Goal: Information Seeking & Learning: Learn about a topic

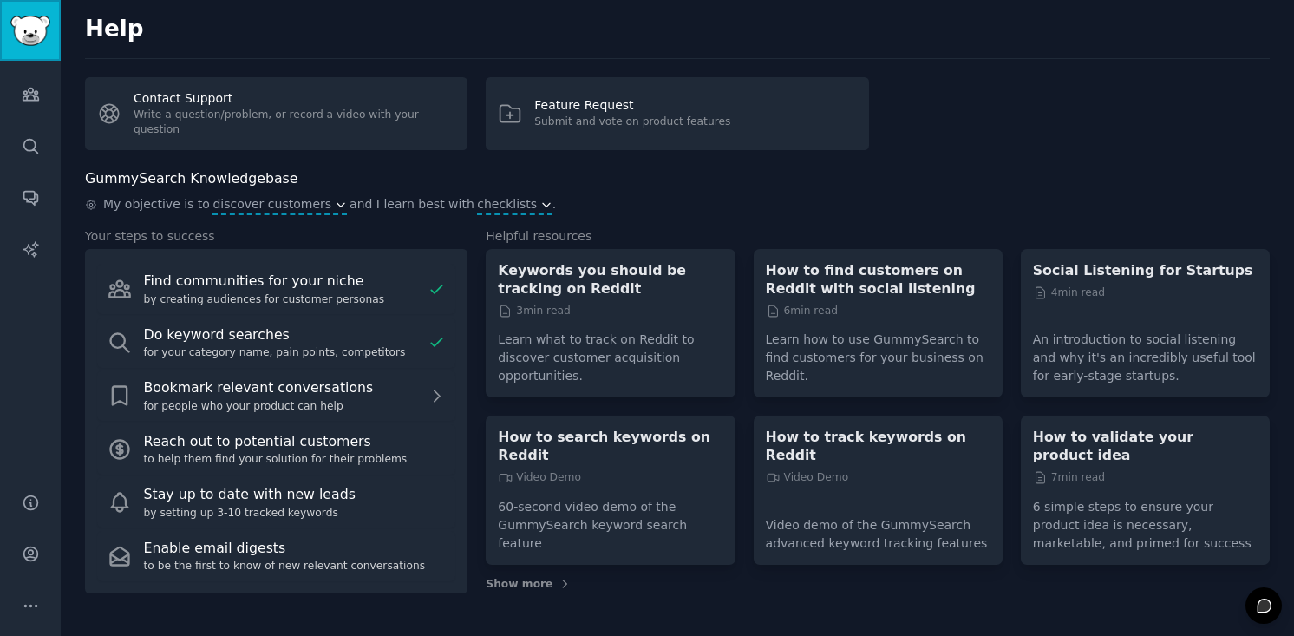
click at [27, 29] on img "Sidebar" at bounding box center [30, 31] width 40 height 30
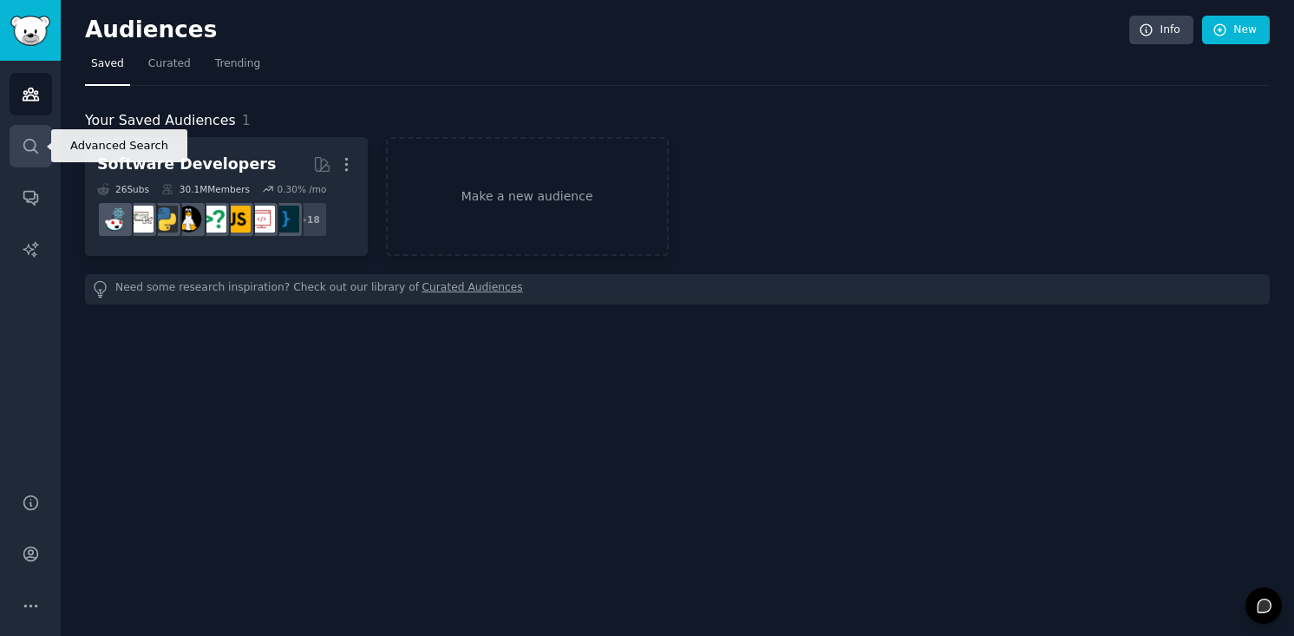
click at [37, 139] on icon "Sidebar" at bounding box center [31, 146] width 18 height 18
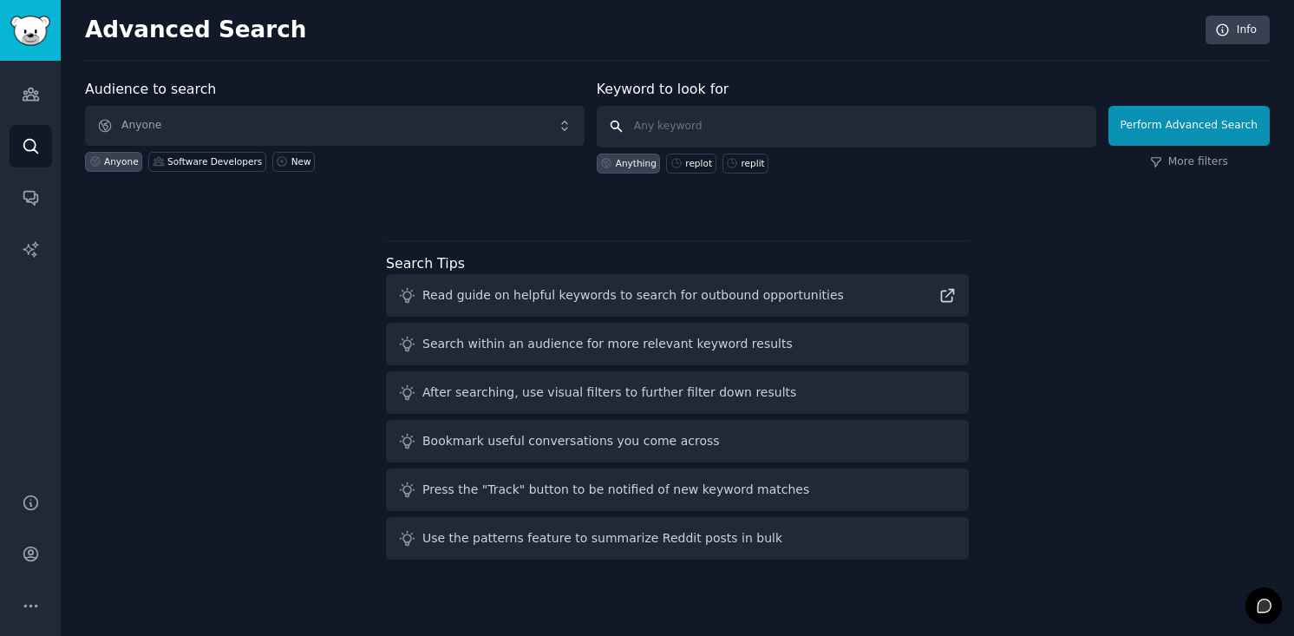
click at [666, 126] on input "text" at bounding box center [847, 127] width 500 height 42
type input "replit"
click button "Perform Advanced Search" at bounding box center [1189, 126] width 161 height 40
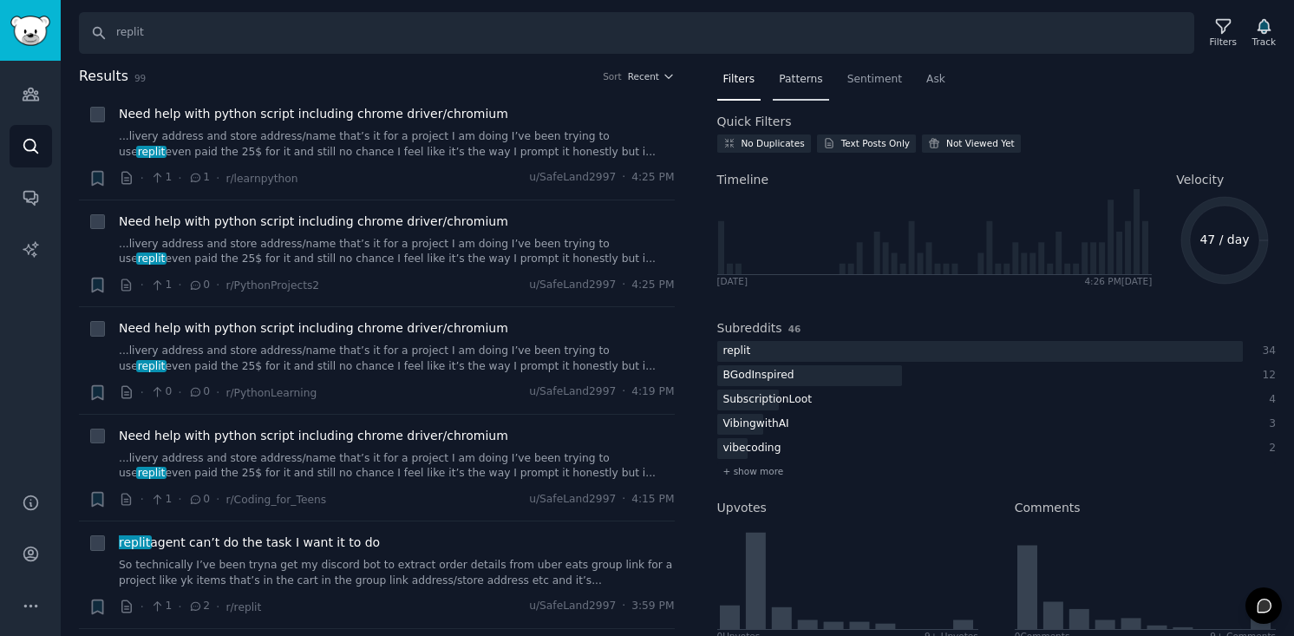
click at [777, 88] on div "Patterns" at bounding box center [801, 84] width 56 height 36
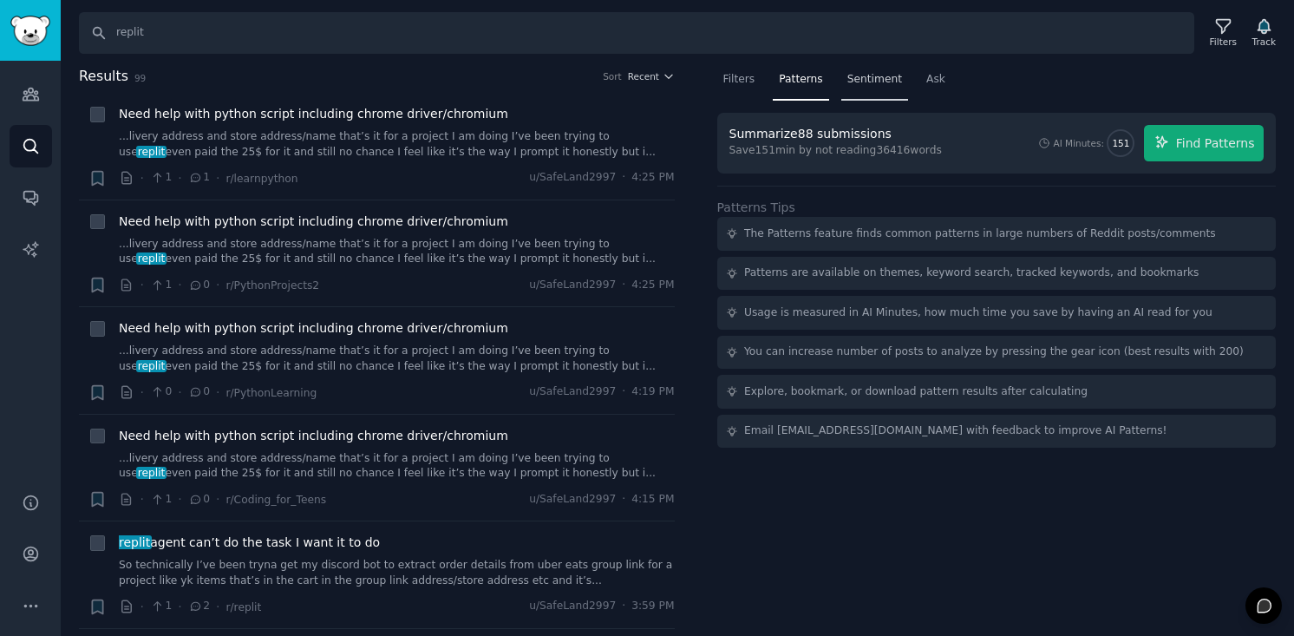
click at [861, 79] on span "Sentiment" at bounding box center [875, 80] width 55 height 16
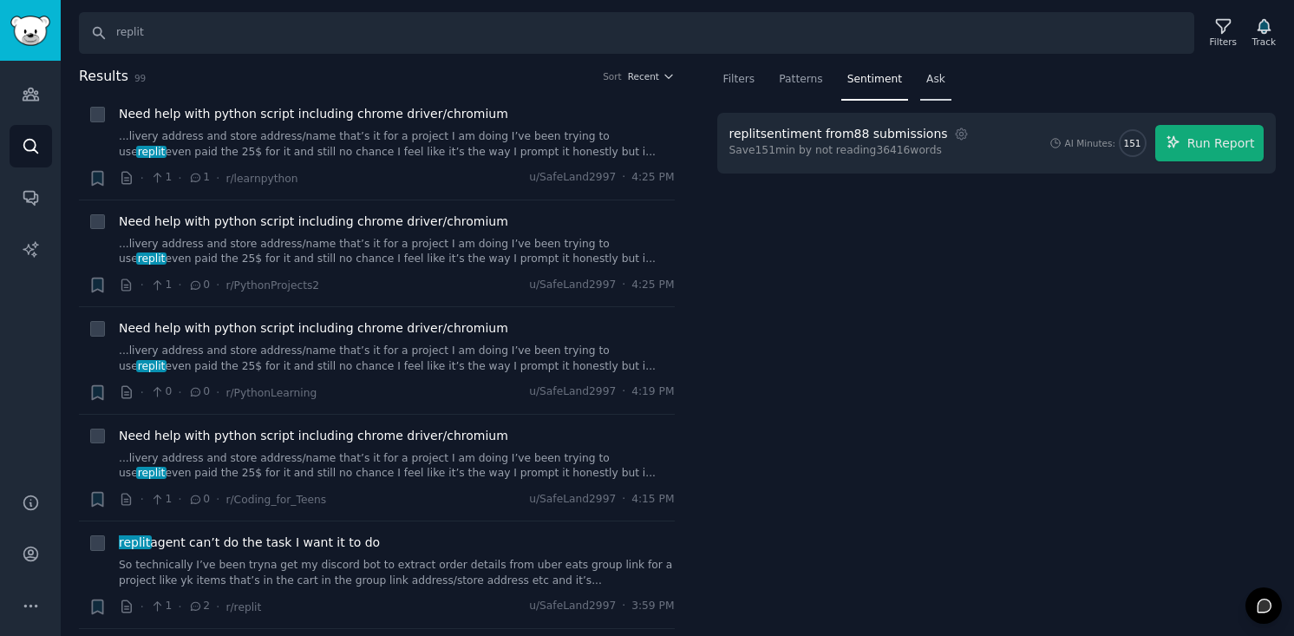
click at [934, 75] on span "Ask" at bounding box center [936, 80] width 19 height 16
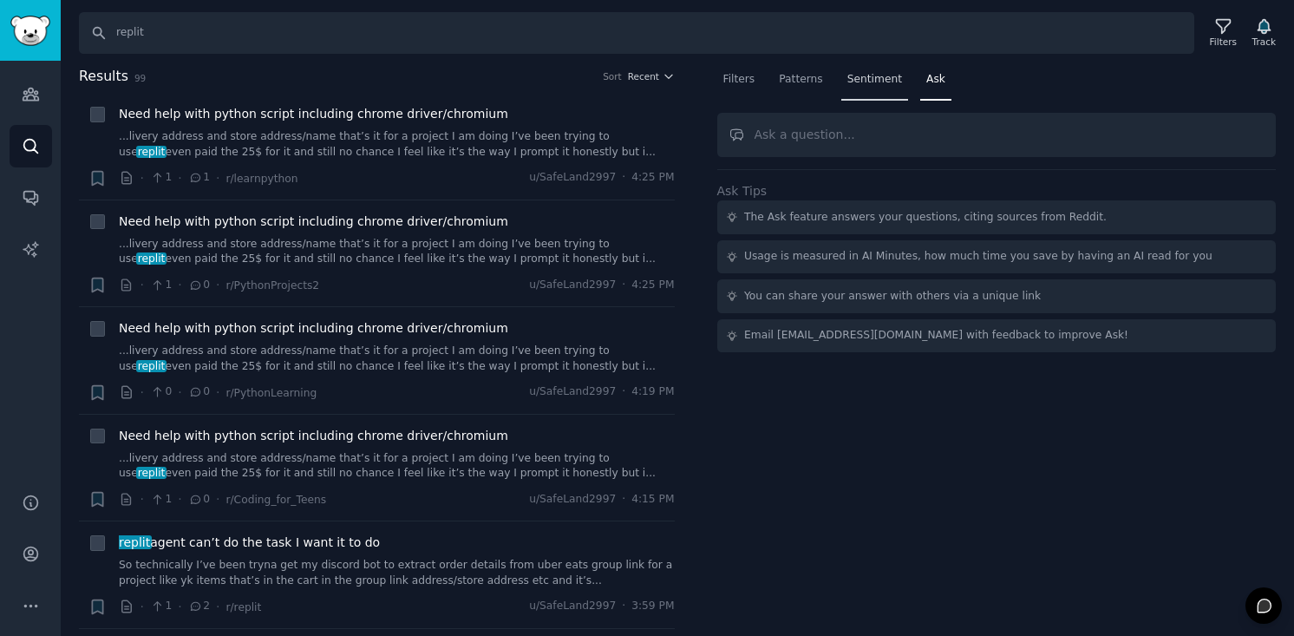
click at [889, 78] on span "Sentiment" at bounding box center [875, 80] width 55 height 16
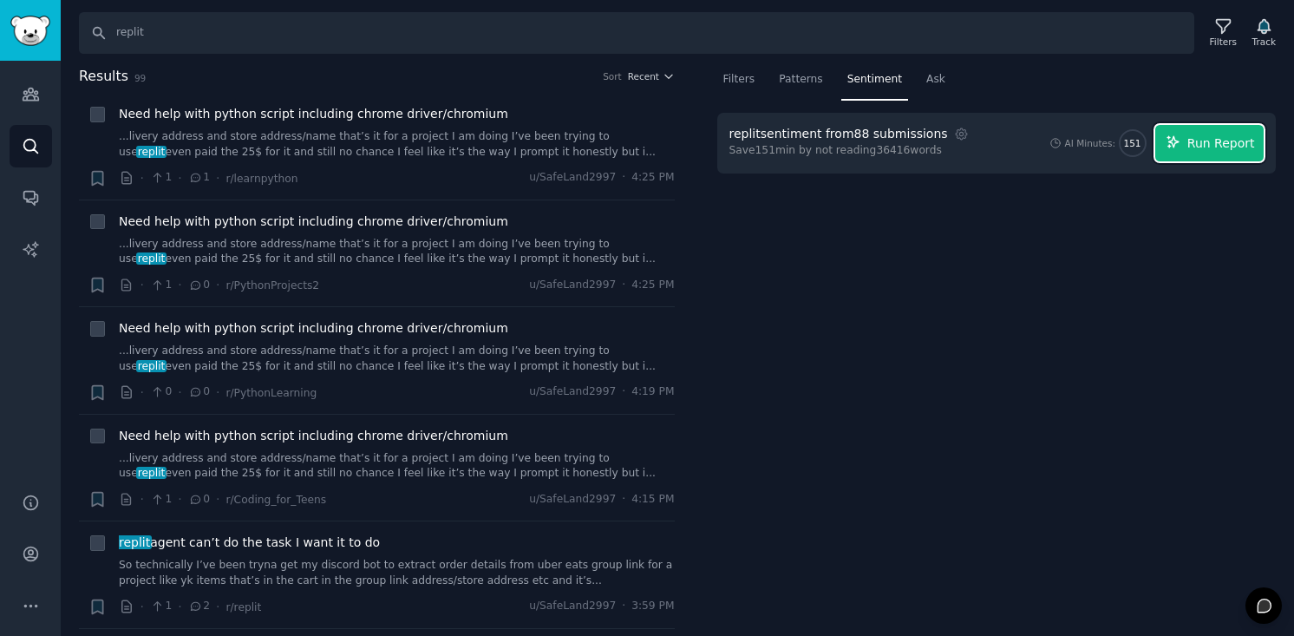
click at [1185, 151] on button "Run Report" at bounding box center [1210, 143] width 108 height 36
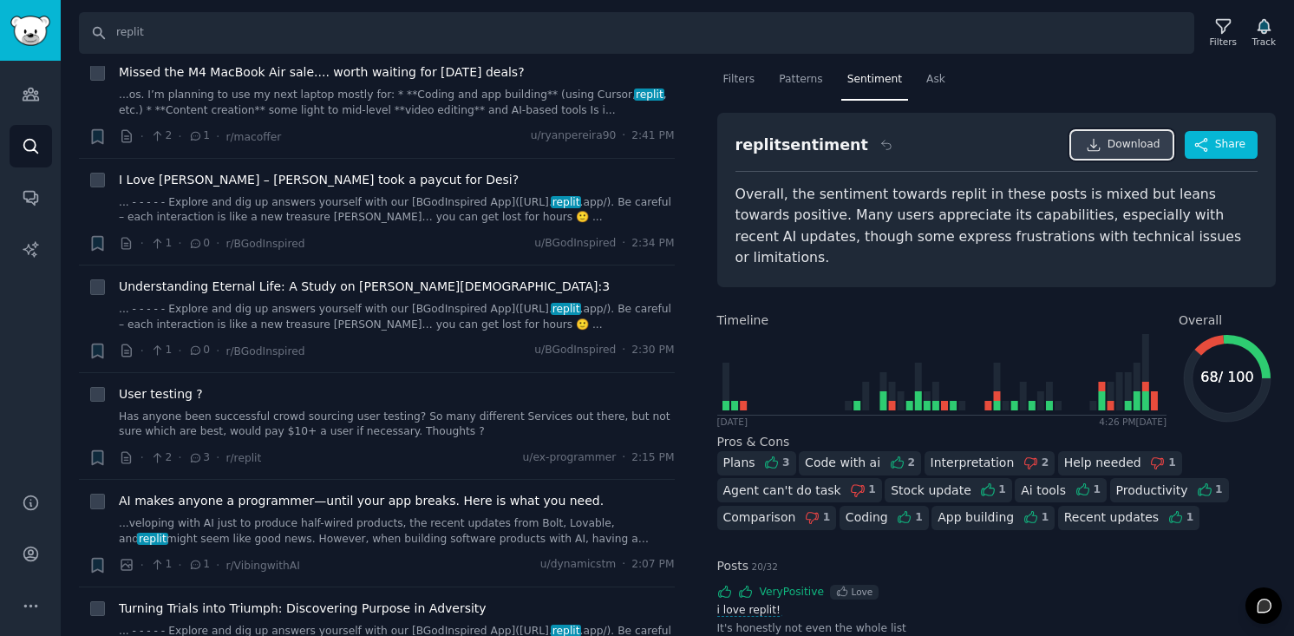
click at [1132, 149] on span "Download" at bounding box center [1134, 145] width 53 height 16
click at [1229, 146] on span "Share" at bounding box center [1231, 145] width 30 height 16
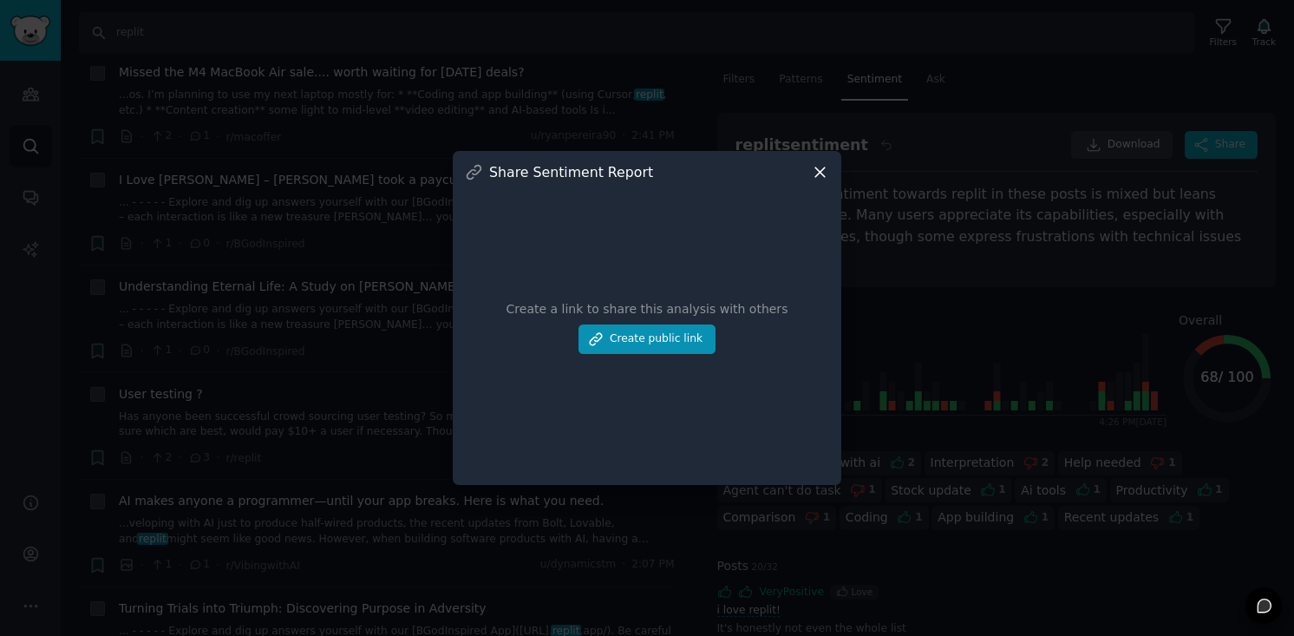
click at [817, 171] on icon at bounding box center [820, 172] width 18 height 18
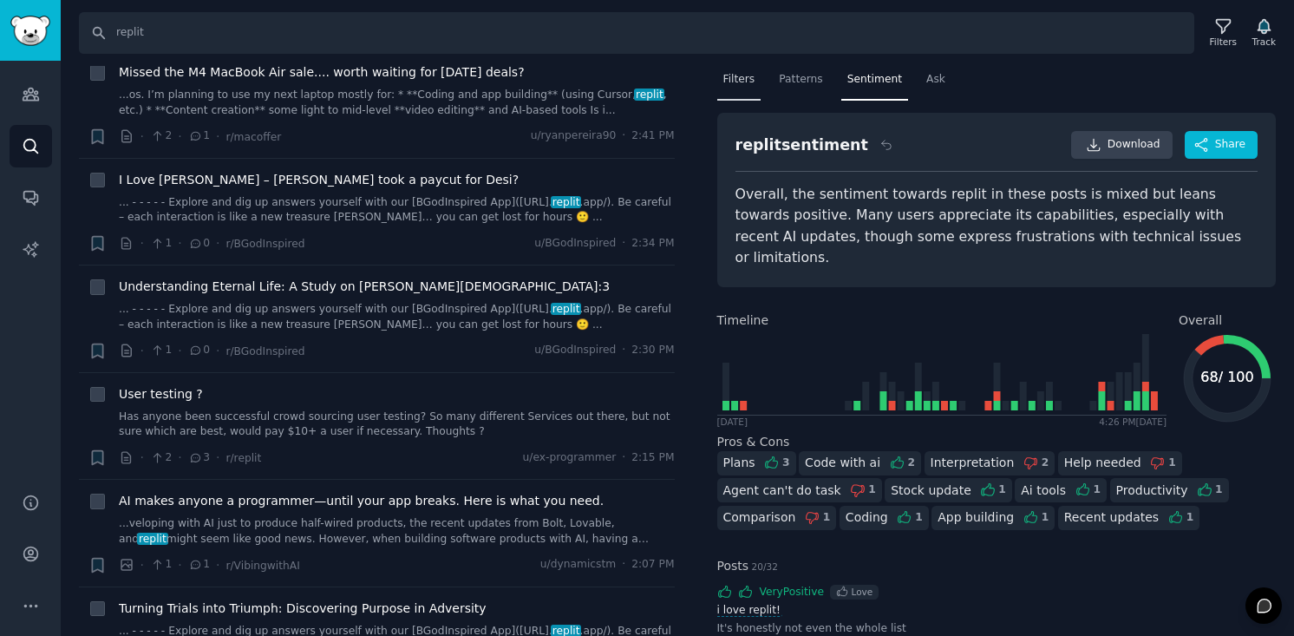
click at [736, 82] on span "Filters" at bounding box center [740, 80] width 32 height 16
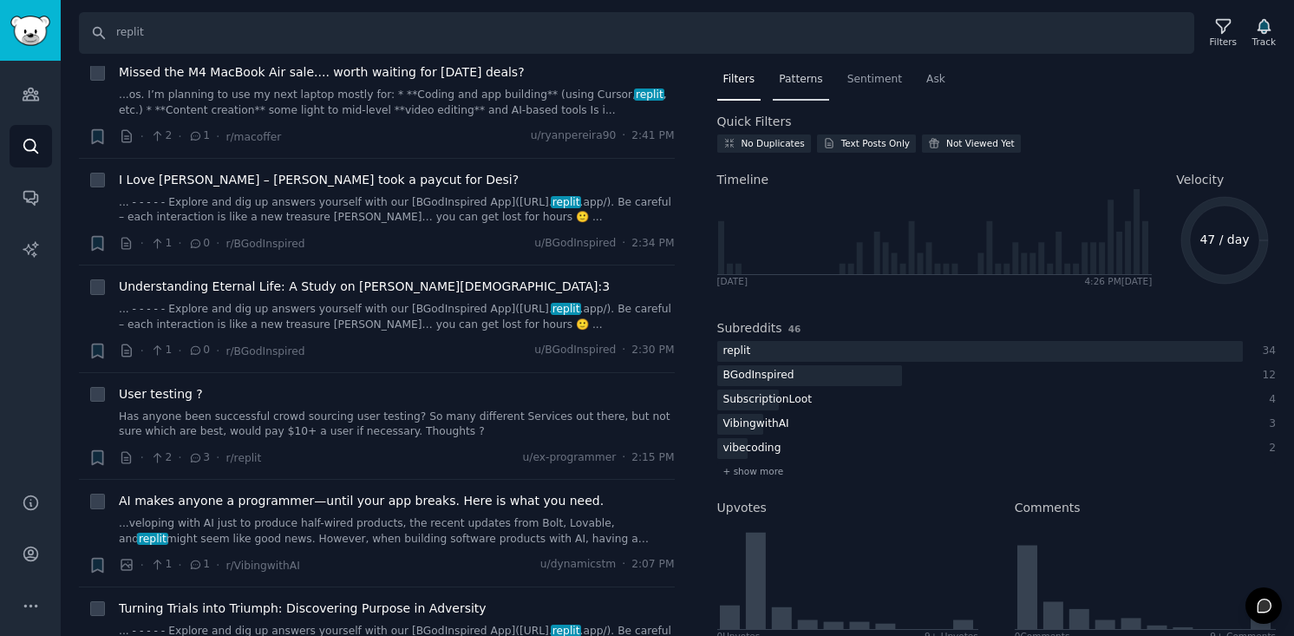
click at [796, 84] on span "Patterns" at bounding box center [800, 80] width 43 height 16
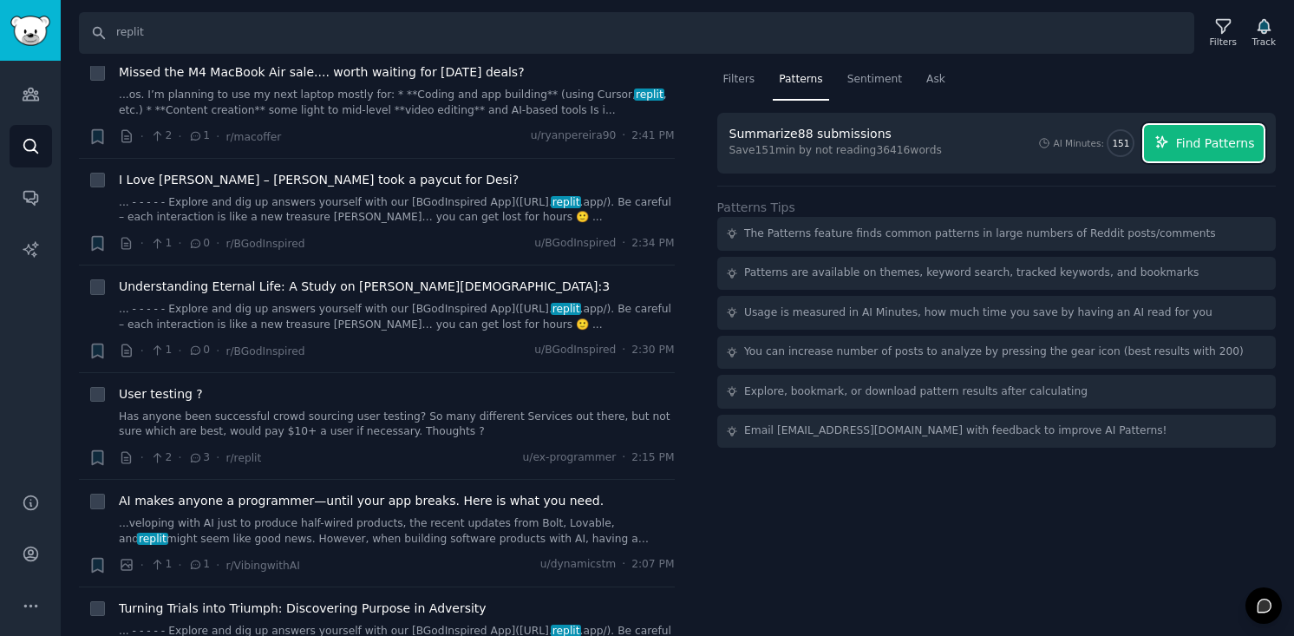
click at [1223, 136] on span "Find Patterns" at bounding box center [1215, 143] width 79 height 18
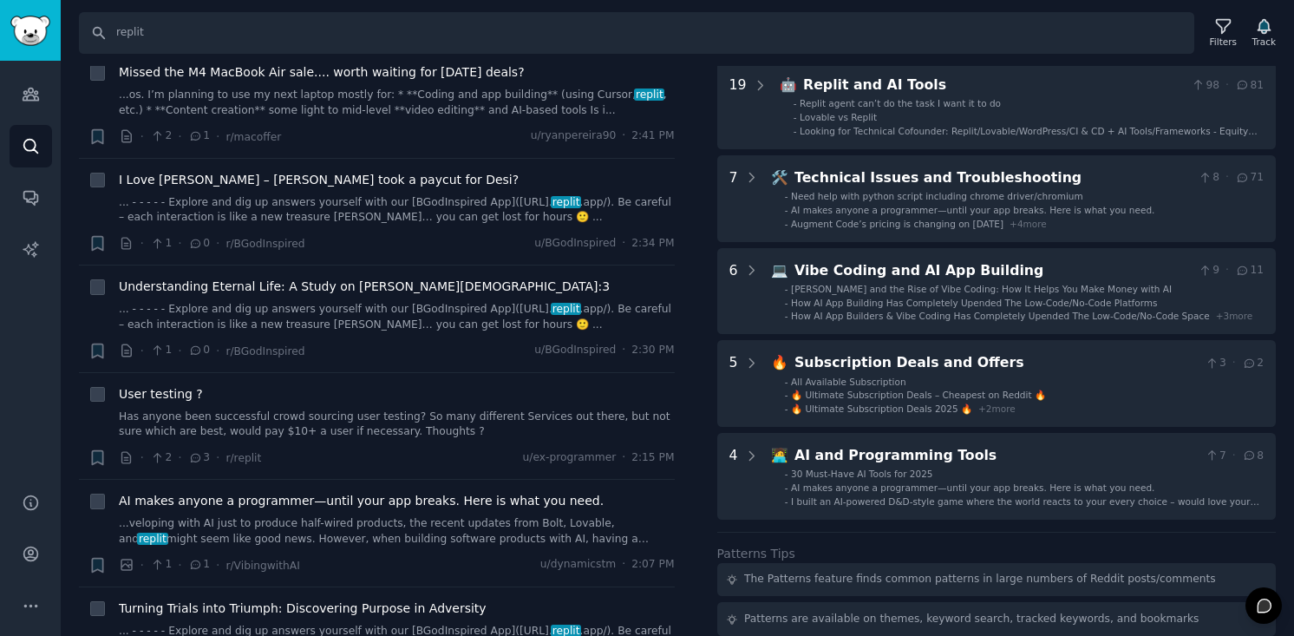
scroll to position [110, 0]
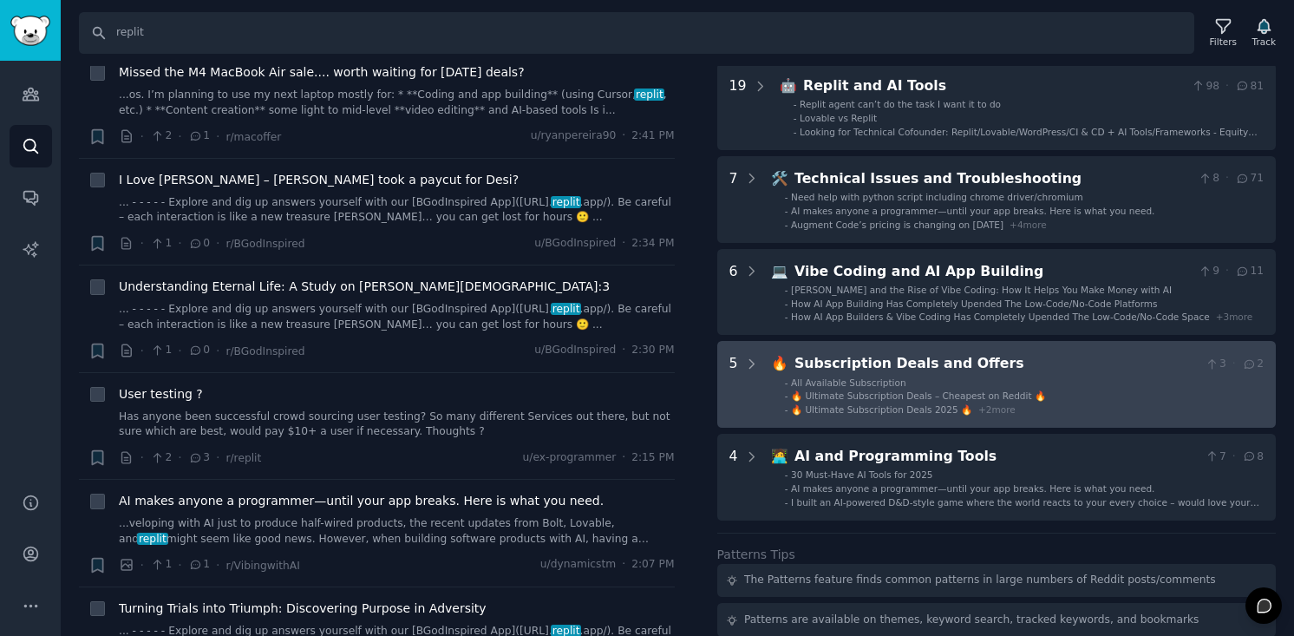
click at [927, 390] on div "🔥 Ultimate Subscription Deals – Cheapest on Reddit 🔥" at bounding box center [918, 396] width 255 height 12
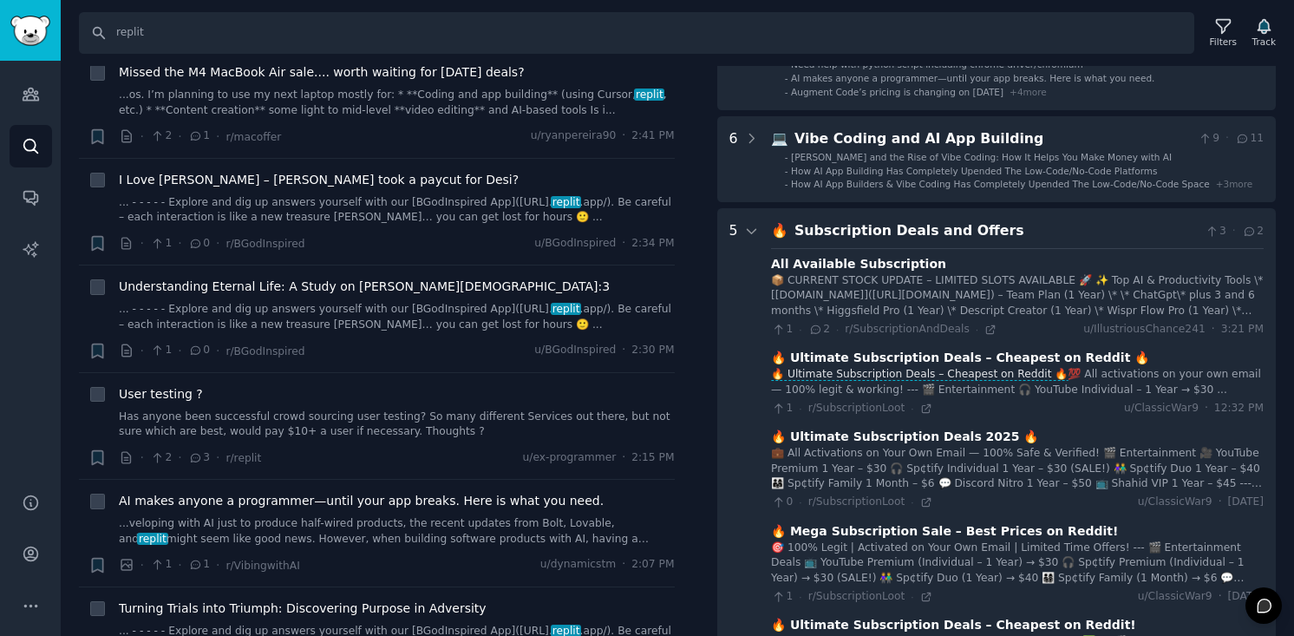
scroll to position [236, 0]
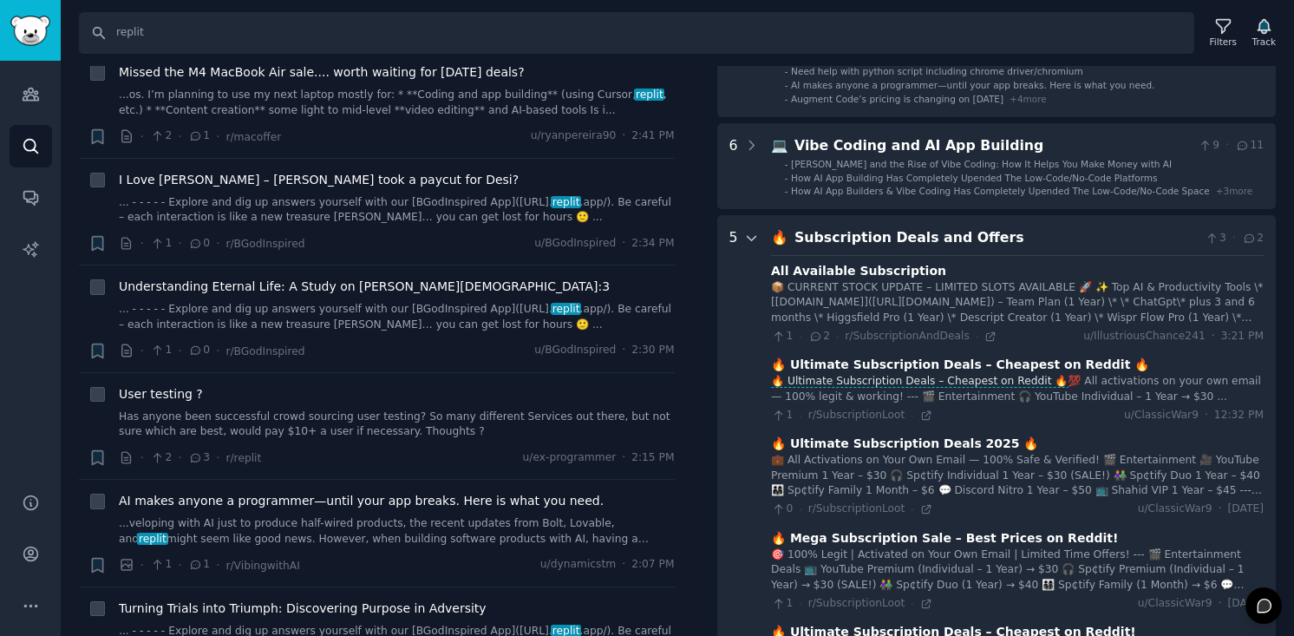
click at [752, 237] on icon at bounding box center [752, 239] width 16 height 16
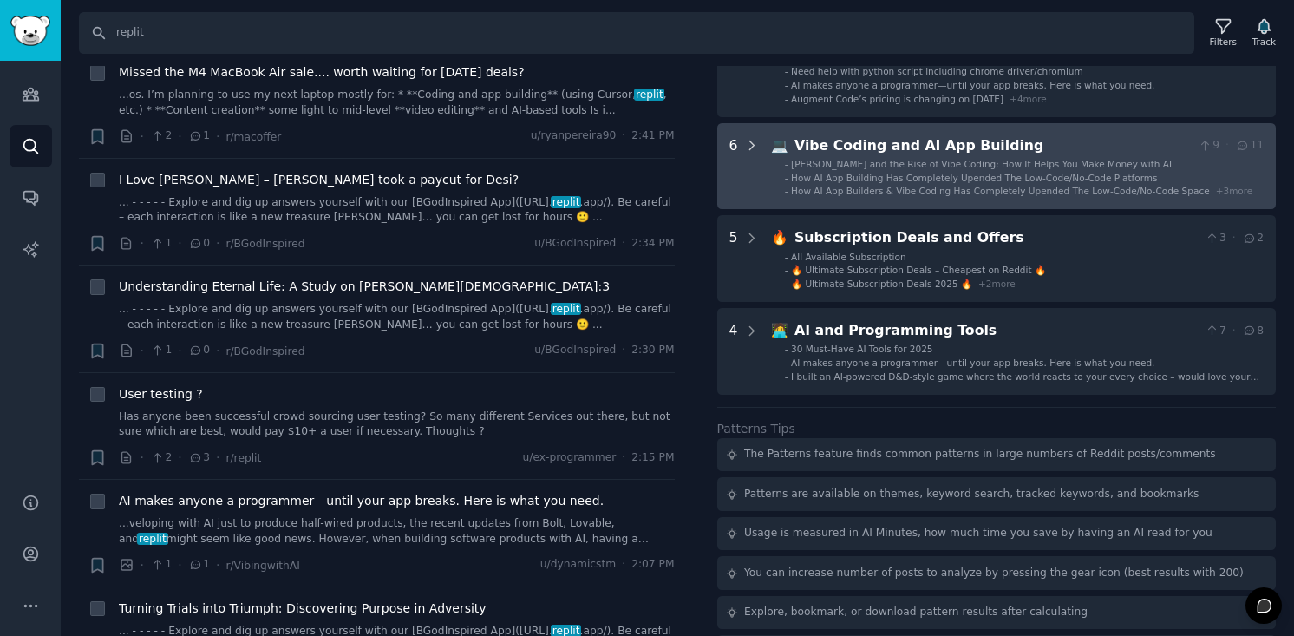
click at [751, 146] on icon at bounding box center [752, 146] width 16 height 16
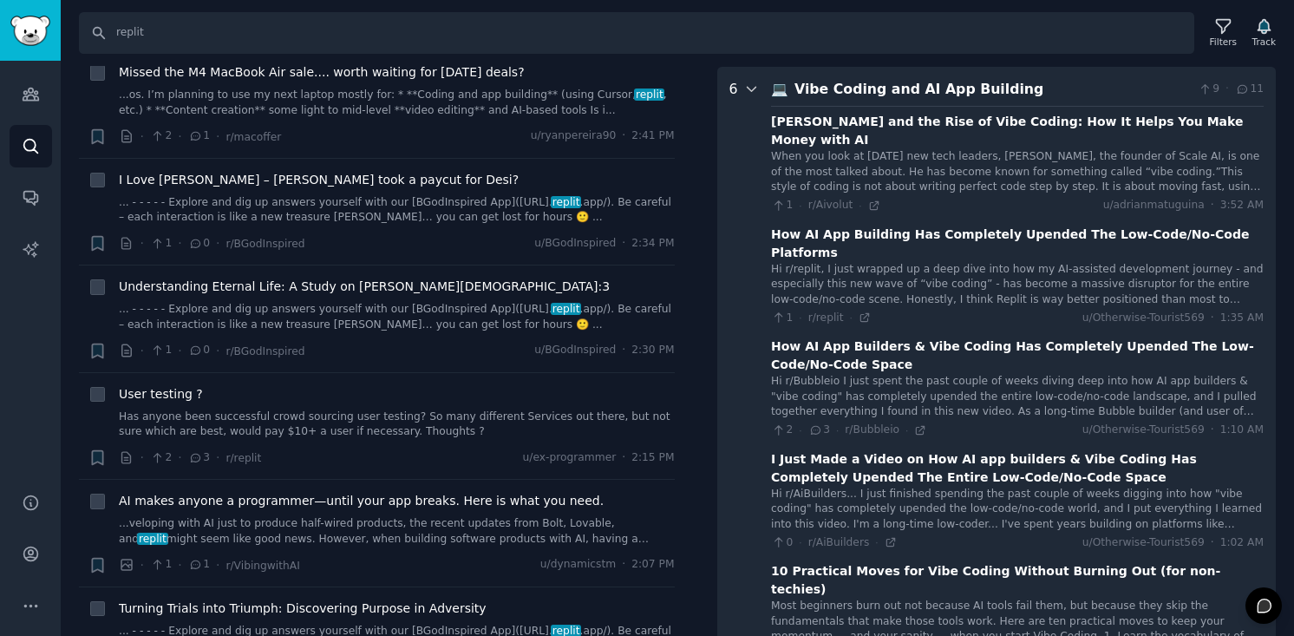
scroll to position [293, 0]
click at [958, 261] on div "Hi r/replit, I just wrapped up a deep dive into how my AI-assisted development …" at bounding box center [1017, 284] width 493 height 46
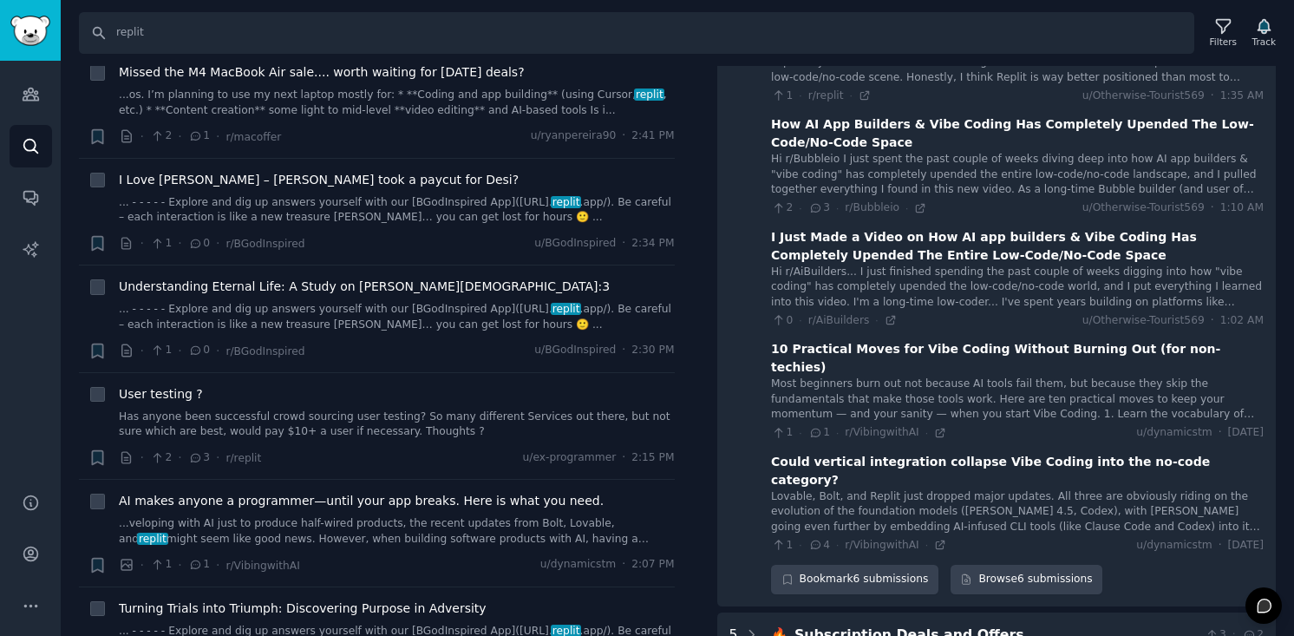
scroll to position [525, 0]
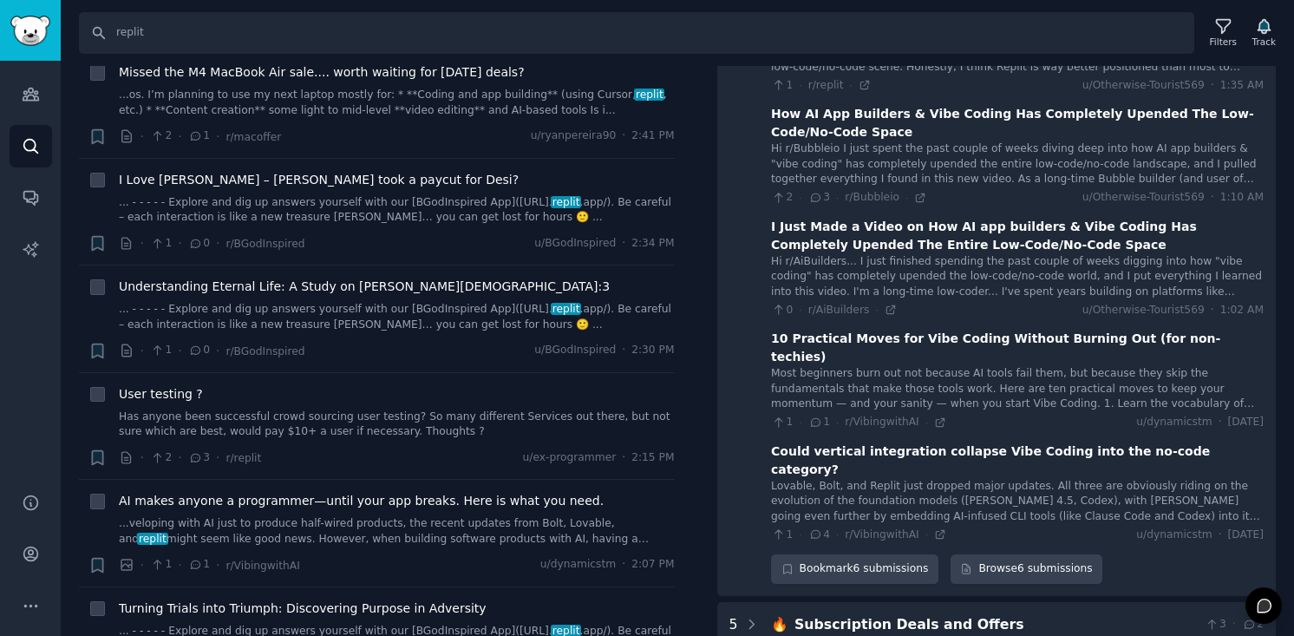
click at [935, 479] on div "Lovable, Bolt, and Replit just dropped major updates. All three are obviously r…" at bounding box center [1017, 502] width 493 height 46
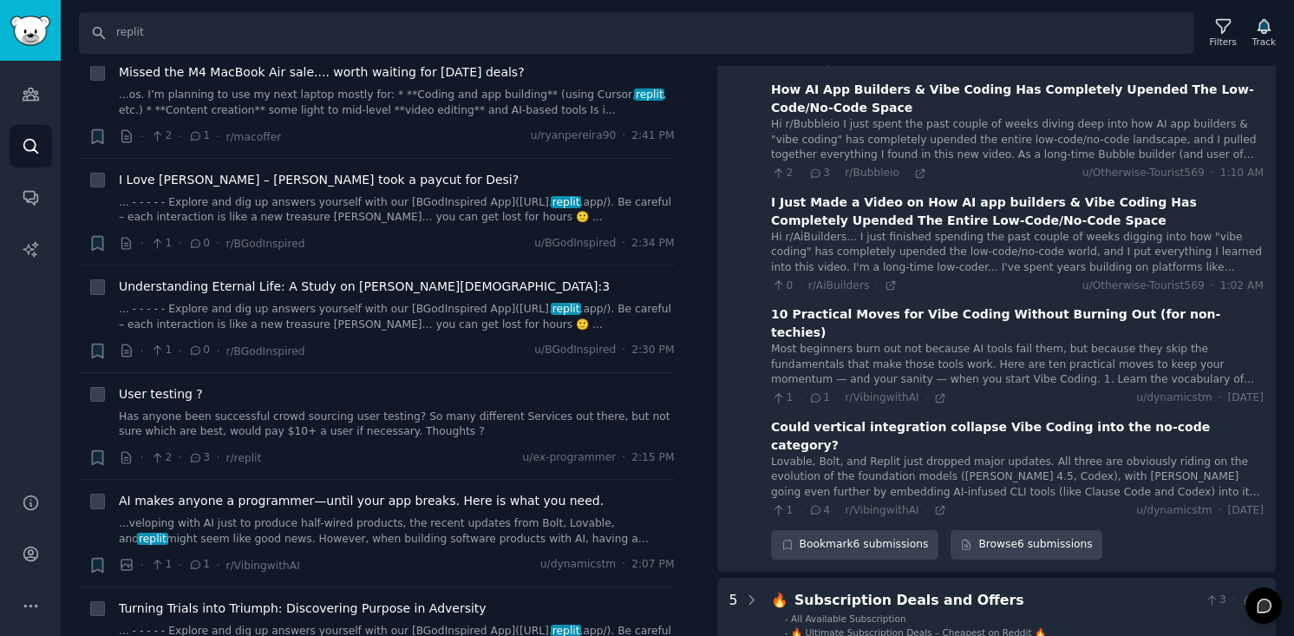
scroll to position [550, 0]
click at [1212, 454] on div "Lovable, Bolt, and Replit just dropped major updates. All three are obviously r…" at bounding box center [1017, 477] width 493 height 46
click at [1209, 454] on div "Lovable, Bolt, and Replit just dropped major updates. All three are obviously r…" at bounding box center [1017, 477] width 493 height 46
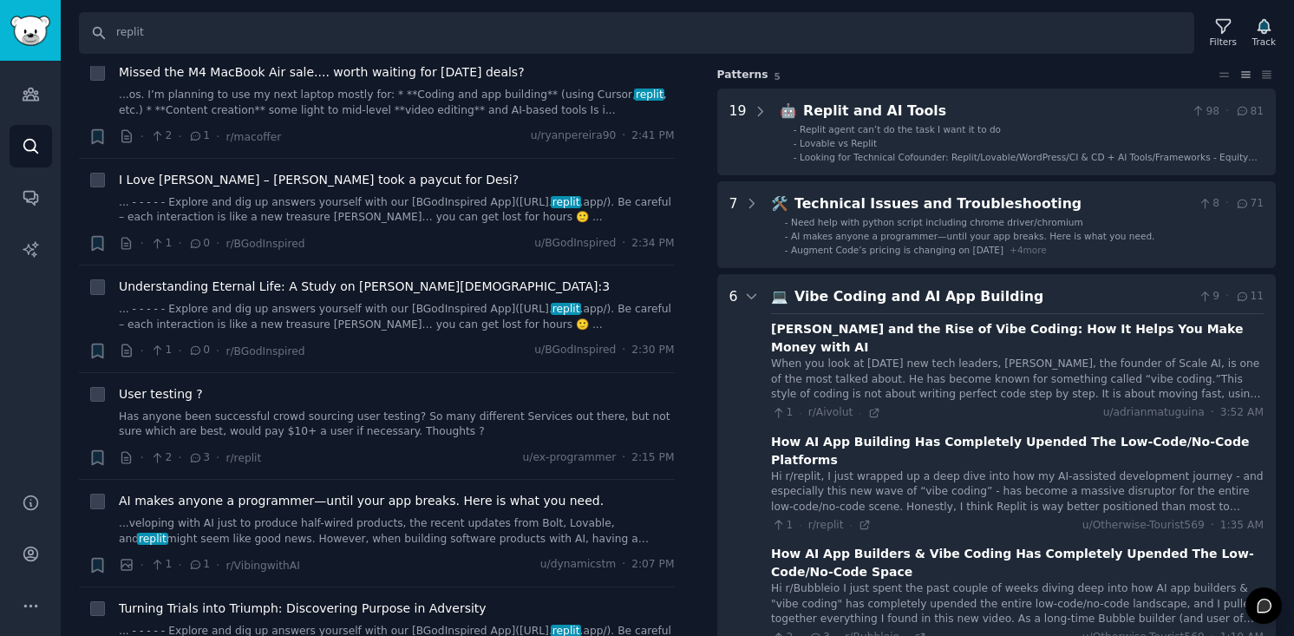
scroll to position [0, 0]
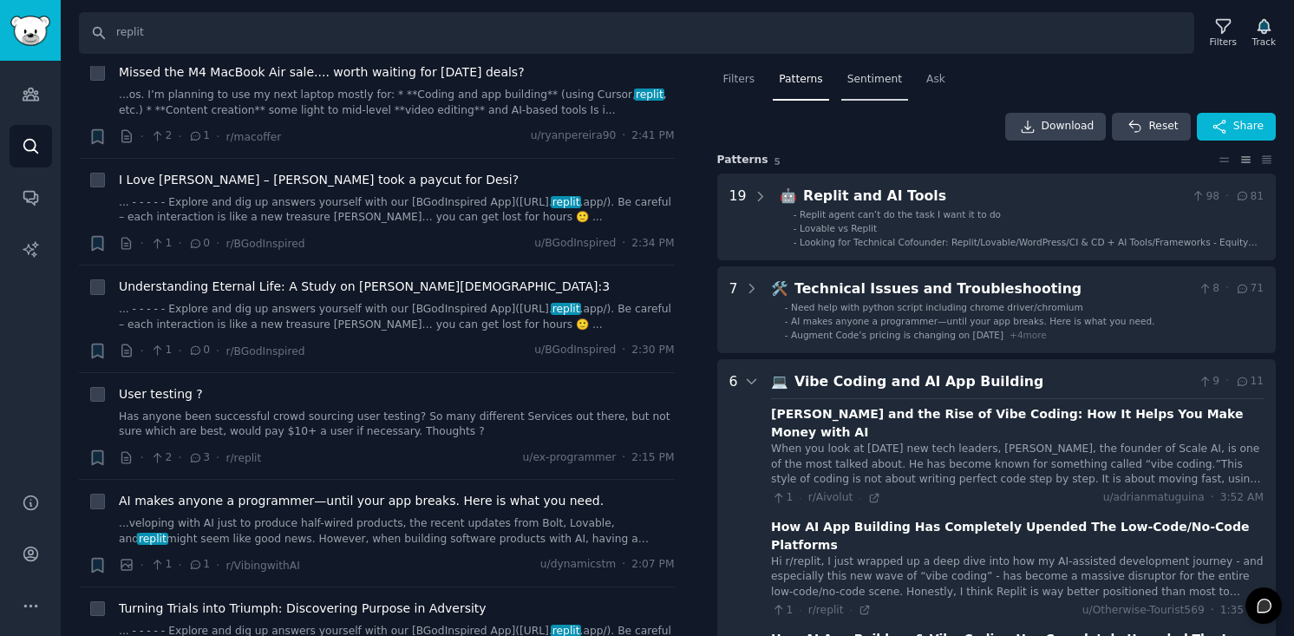
click at [877, 82] on span "Sentiment" at bounding box center [875, 80] width 55 height 16
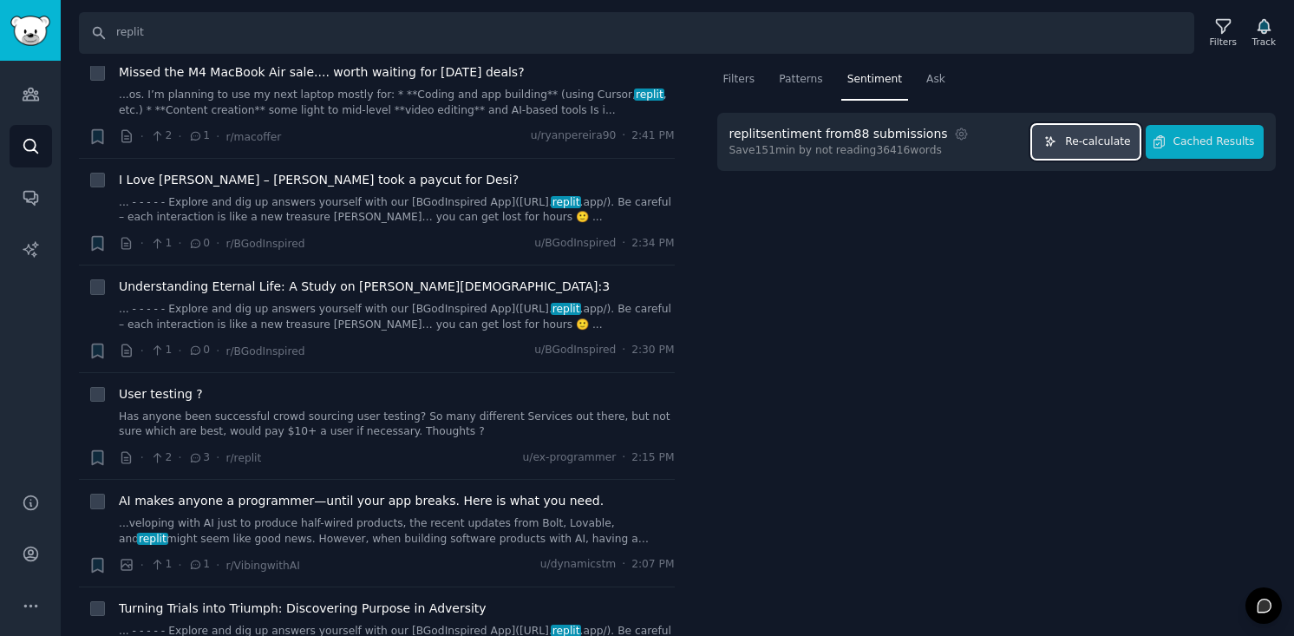
click at [1100, 140] on span "Re-calculate" at bounding box center [1097, 142] width 65 height 16
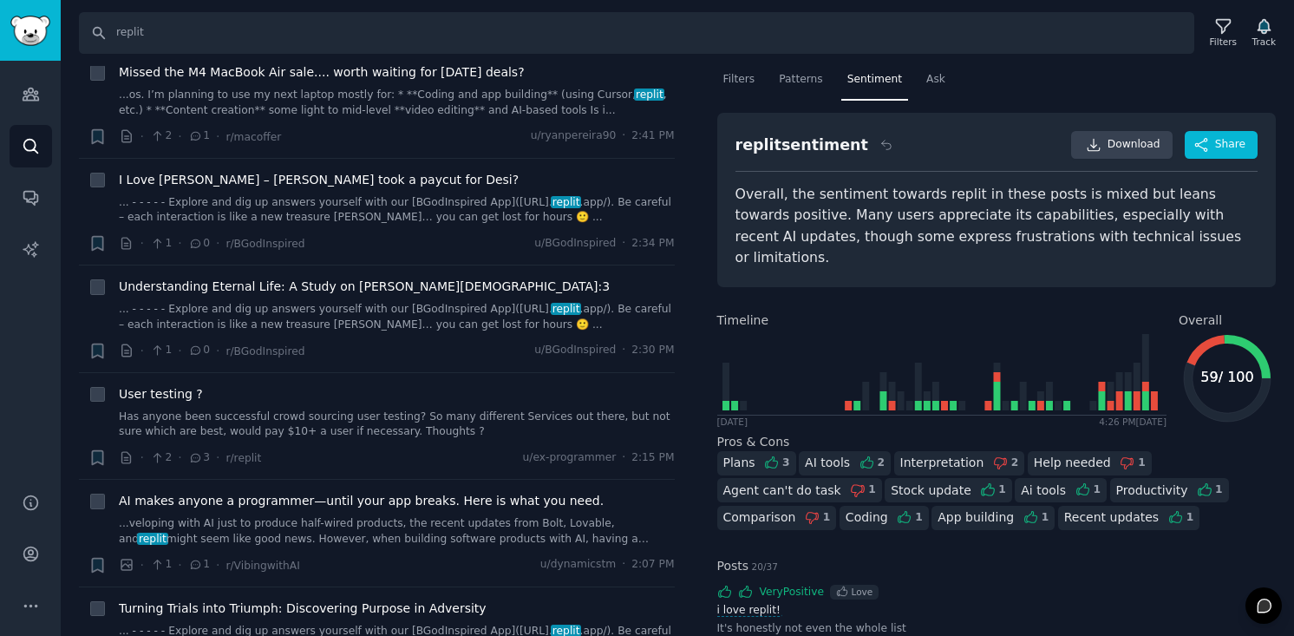
click at [743, 311] on span "Timeline" at bounding box center [744, 320] width 52 height 18
click at [1223, 40] on div "Filters" at bounding box center [1223, 42] width 27 height 12
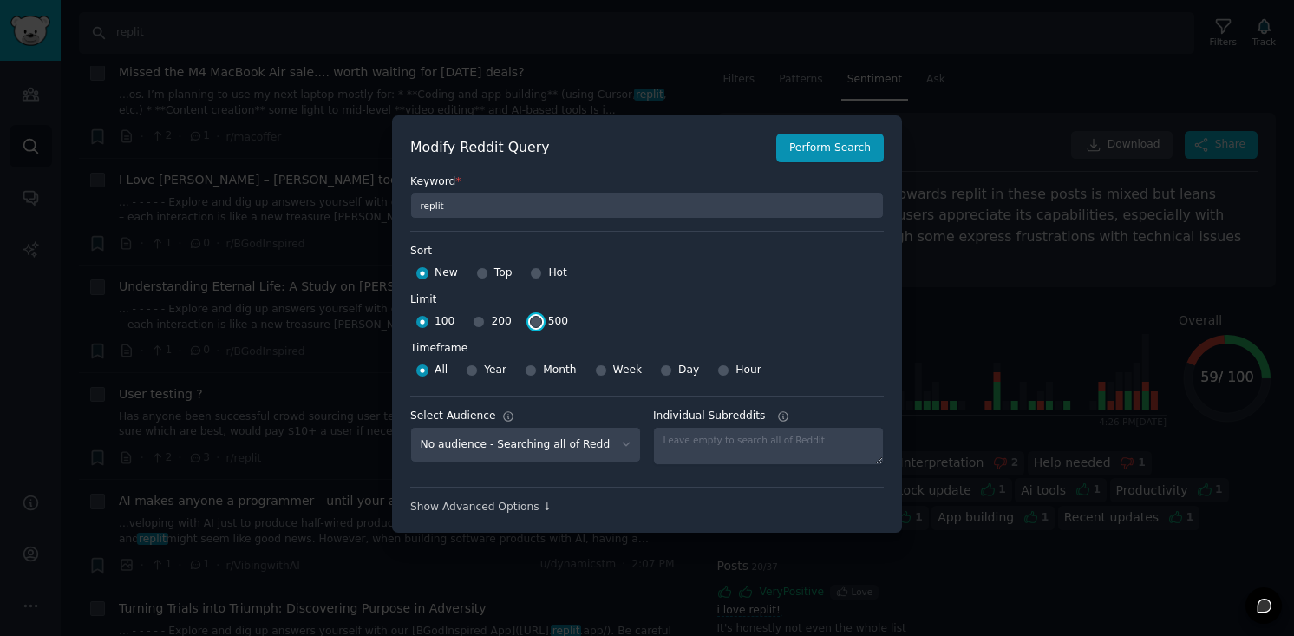
click at [530, 318] on input "500" at bounding box center [536, 322] width 12 height 12
radio input "true"
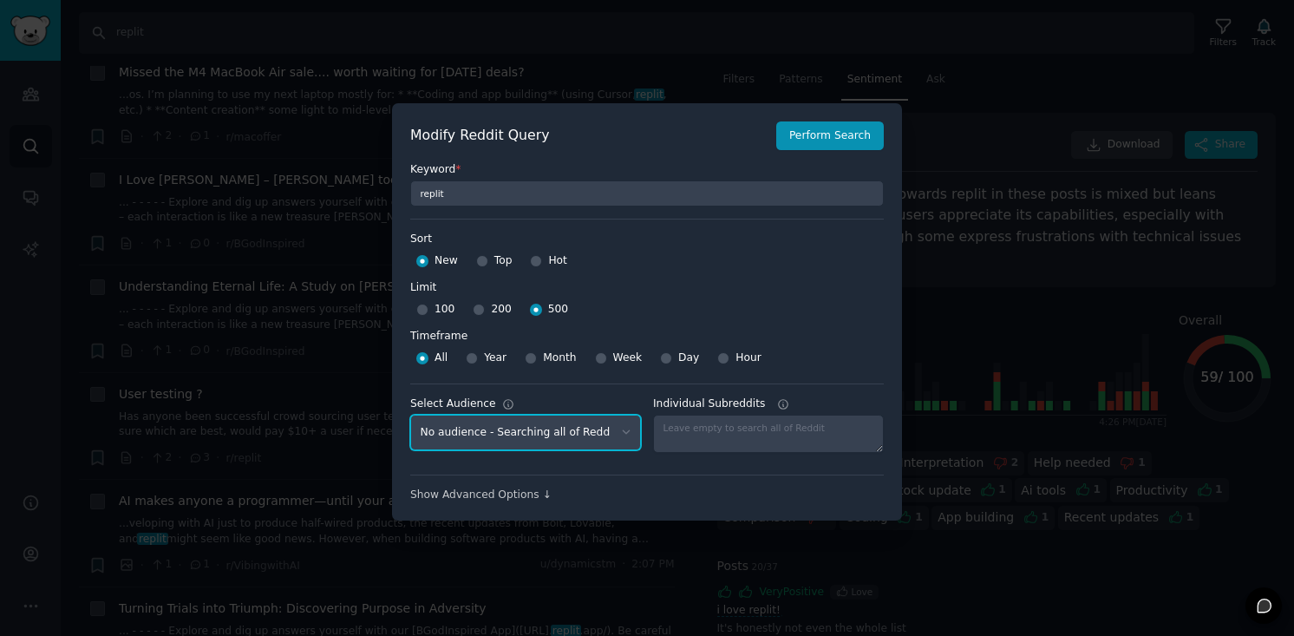
click at [552, 442] on select "No audience - Searching all of Reddit Software Developers - 26 Subreddits" at bounding box center [525, 433] width 231 height 36
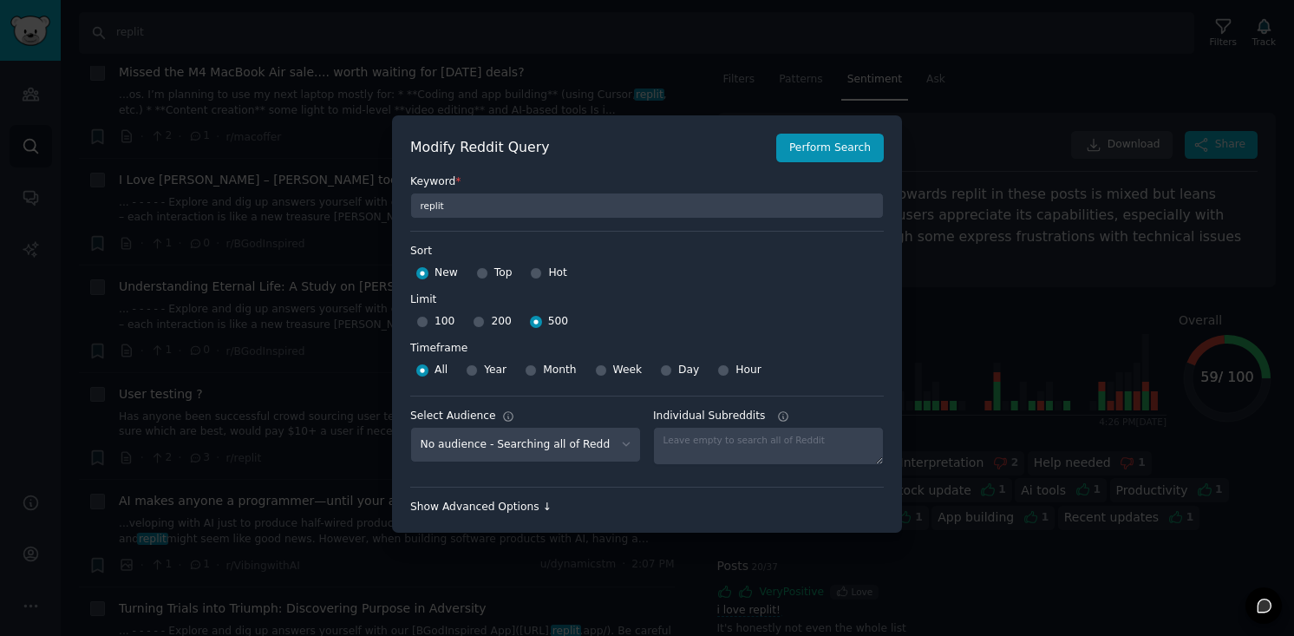
click at [521, 506] on div "Show Advanced Options ↓" at bounding box center [647, 508] width 474 height 16
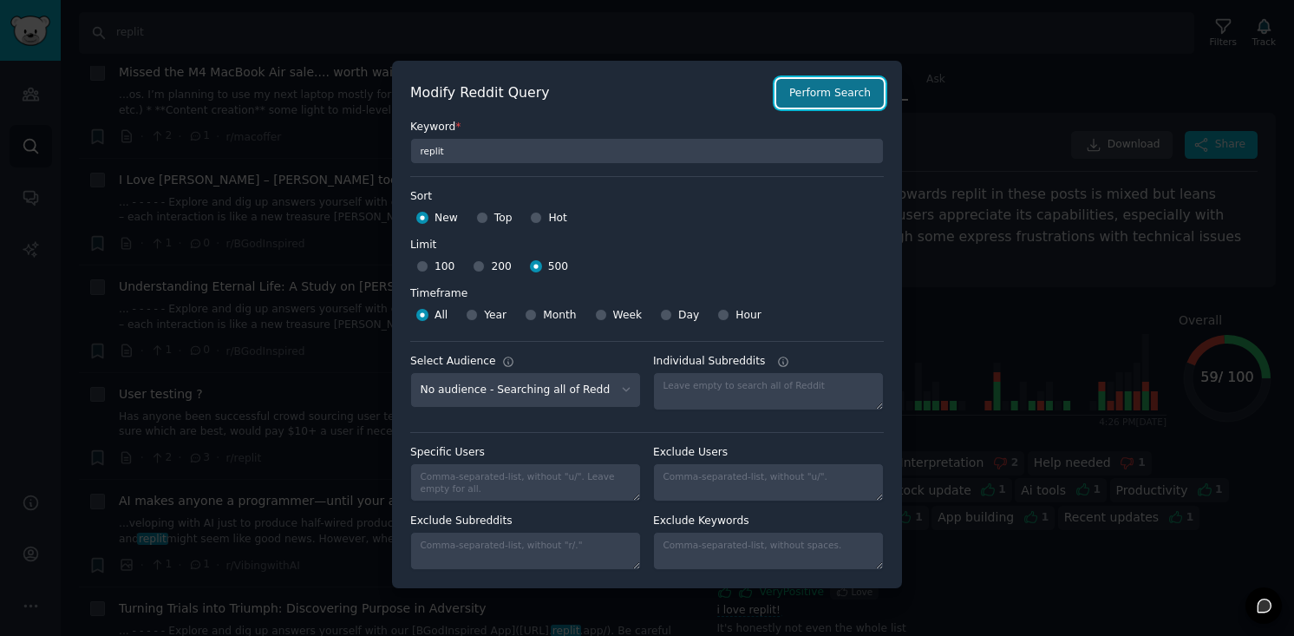
click at [815, 89] on button "Perform Search" at bounding box center [831, 93] width 108 height 29
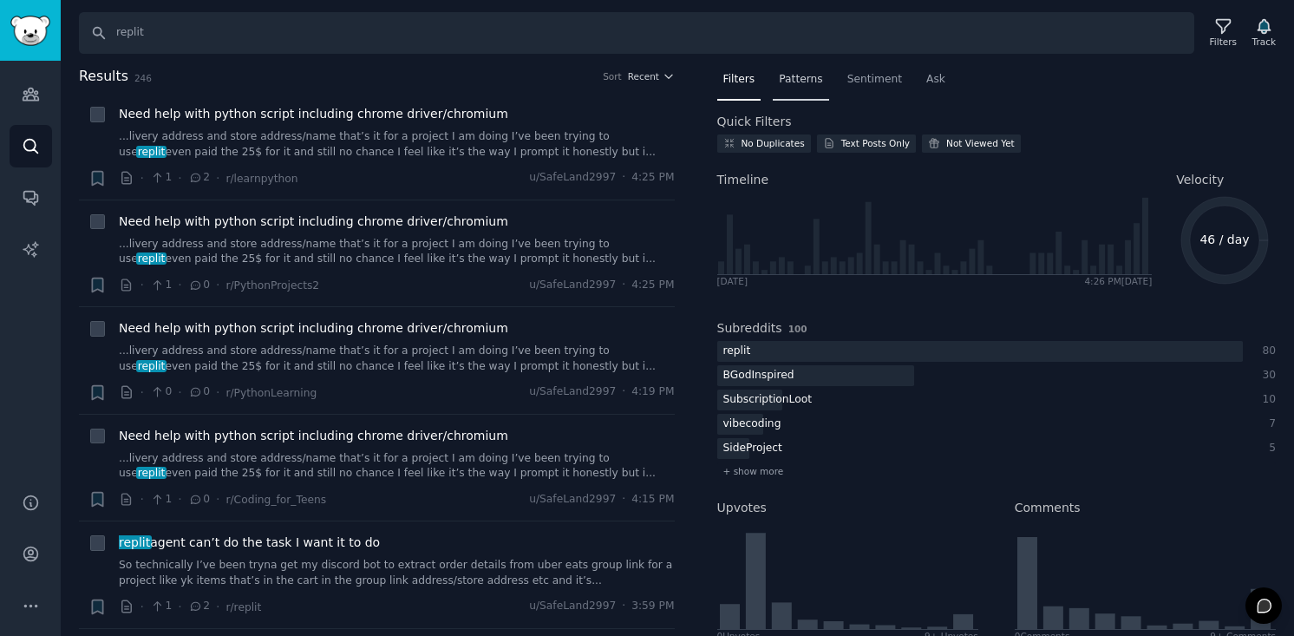
click at [807, 85] on span "Patterns" at bounding box center [800, 80] width 43 height 16
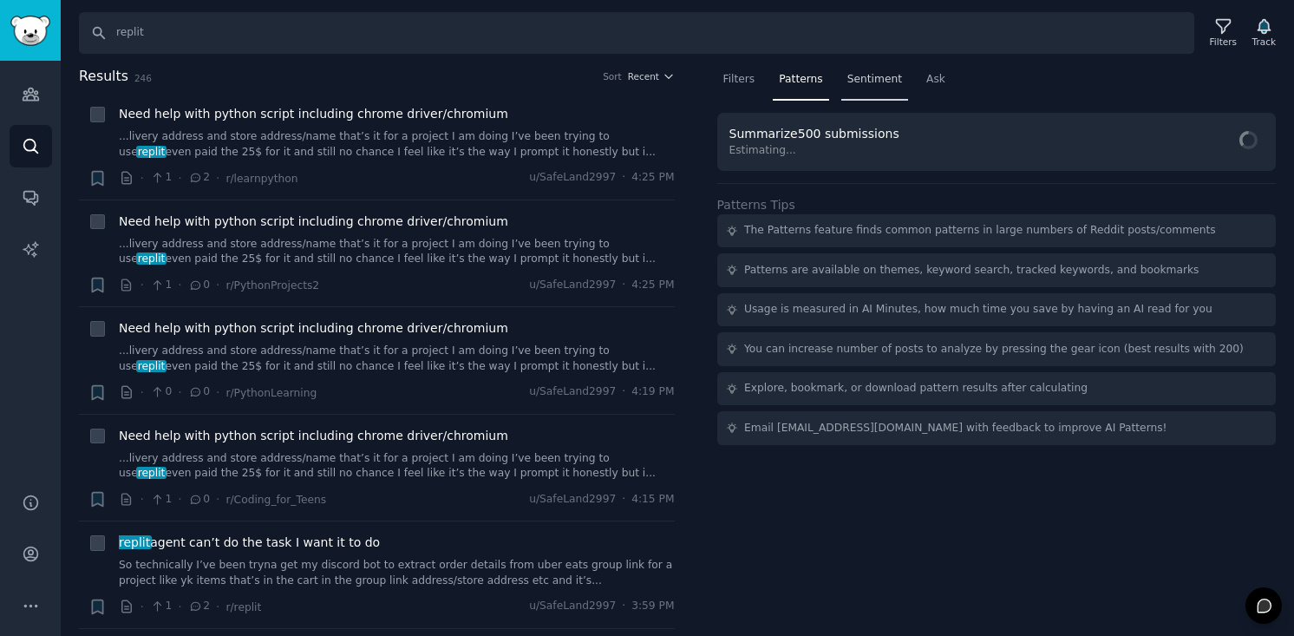
click at [862, 94] on div "Sentiment" at bounding box center [875, 84] width 67 height 36
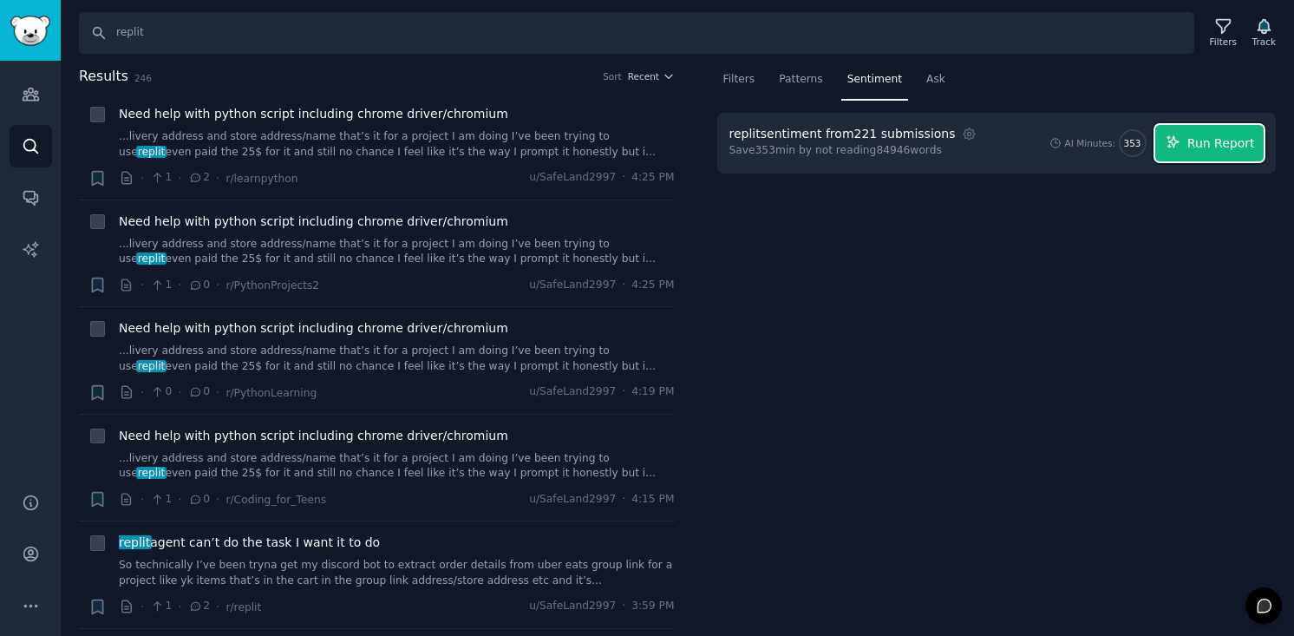
click at [1185, 149] on button "Run Report" at bounding box center [1210, 143] width 108 height 36
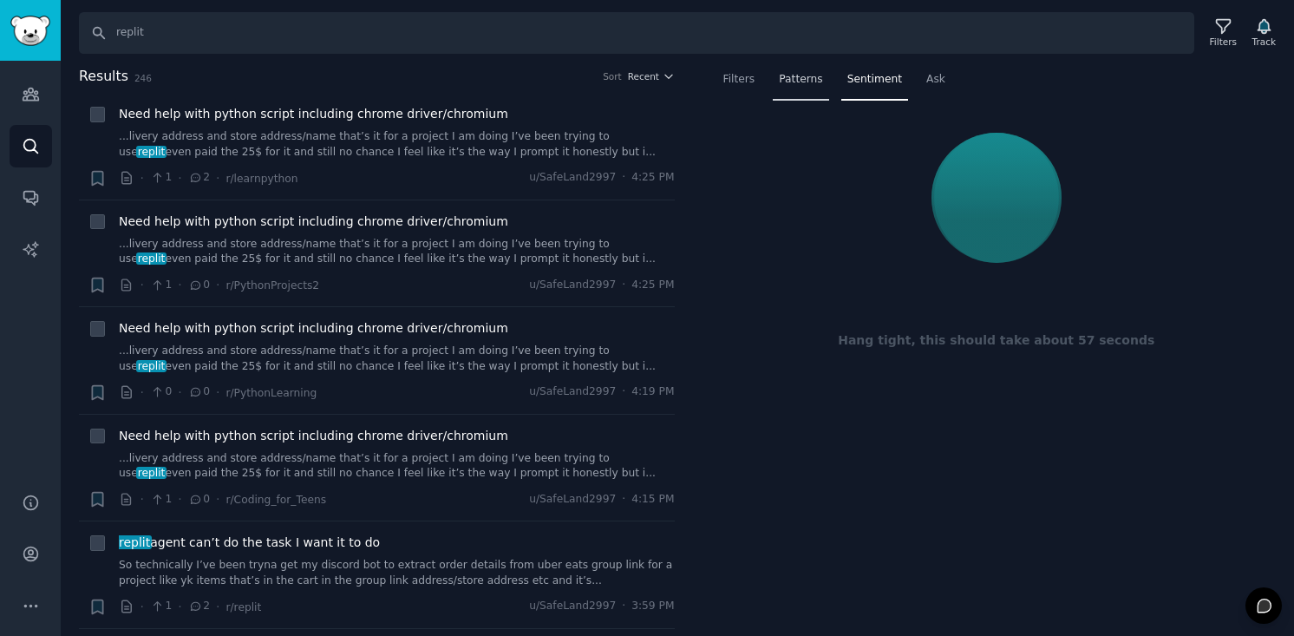
click at [801, 81] on span "Patterns" at bounding box center [800, 80] width 43 height 16
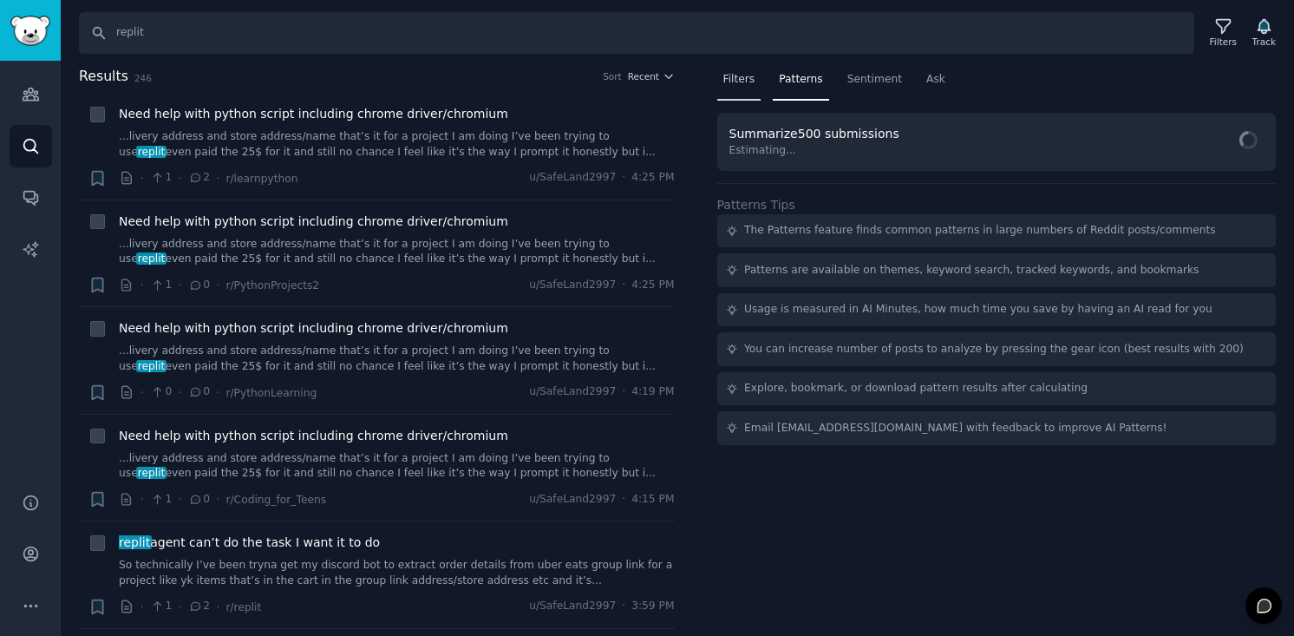
click at [731, 76] on span "Filters" at bounding box center [740, 80] width 32 height 16
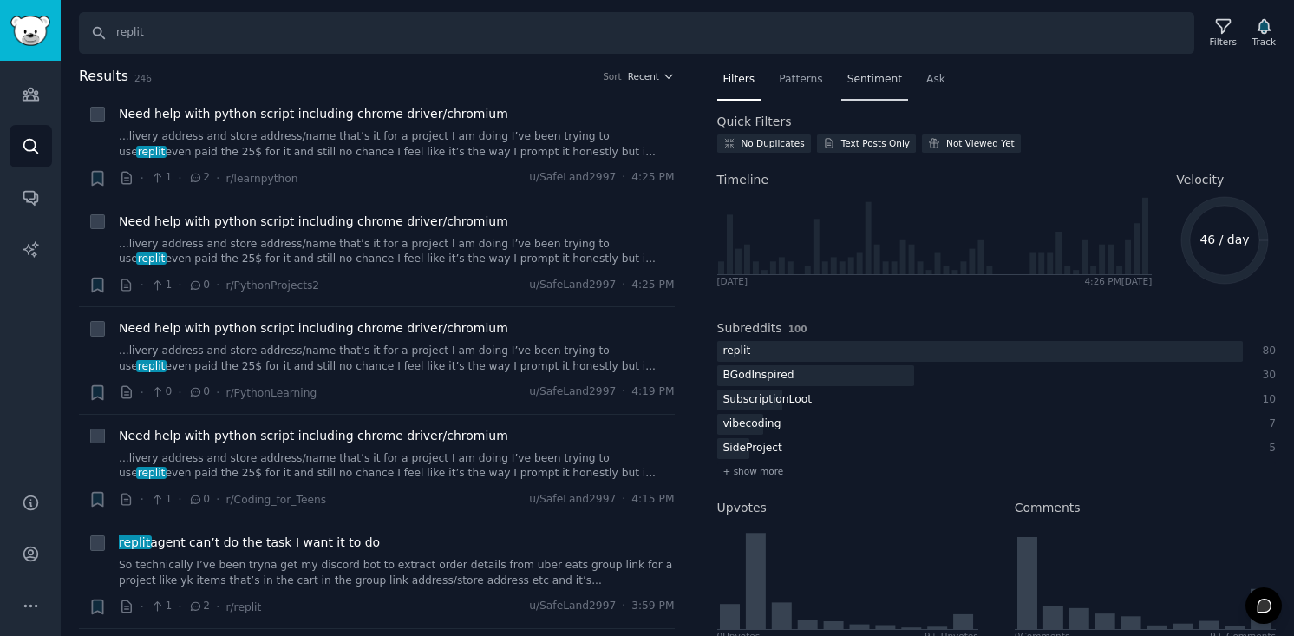
click at [866, 77] on span "Sentiment" at bounding box center [875, 80] width 55 height 16
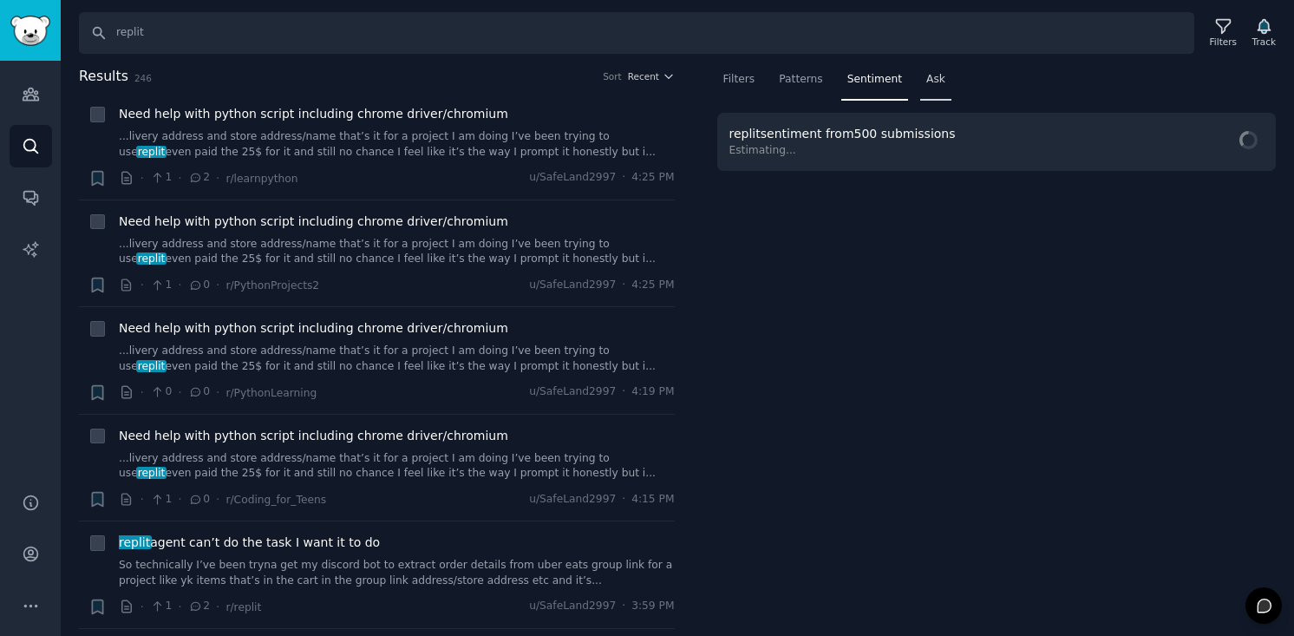
click at [921, 85] on div "Ask" at bounding box center [936, 84] width 31 height 36
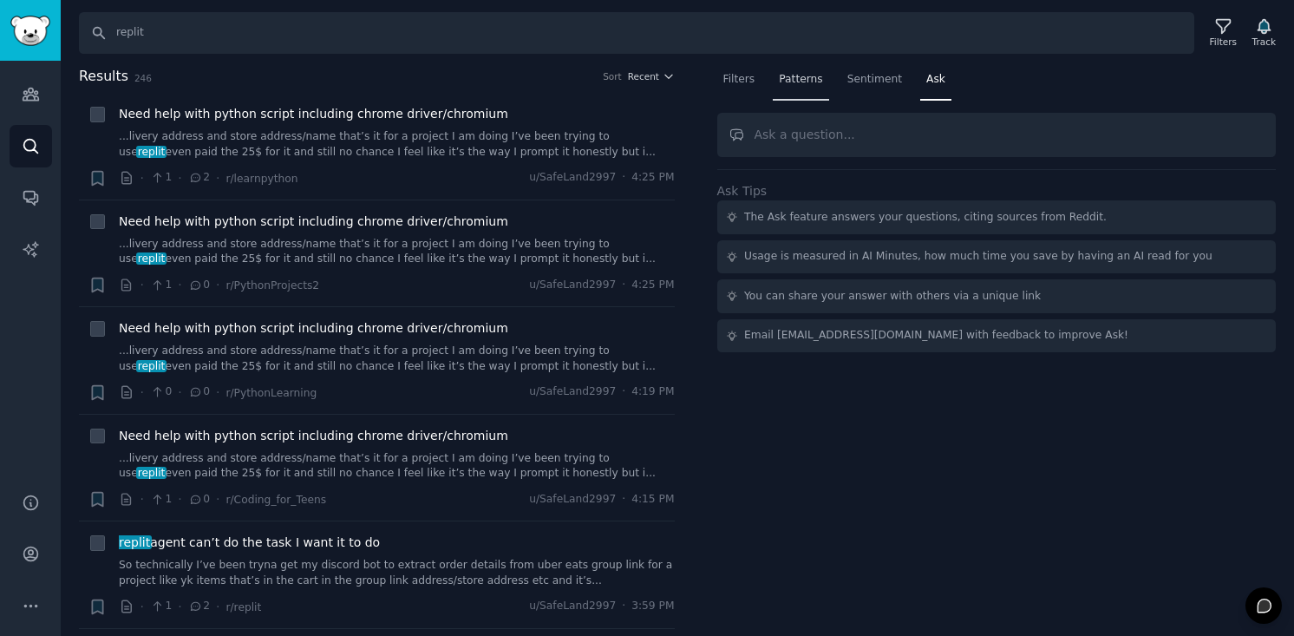
click at [805, 76] on span "Patterns" at bounding box center [800, 80] width 43 height 16
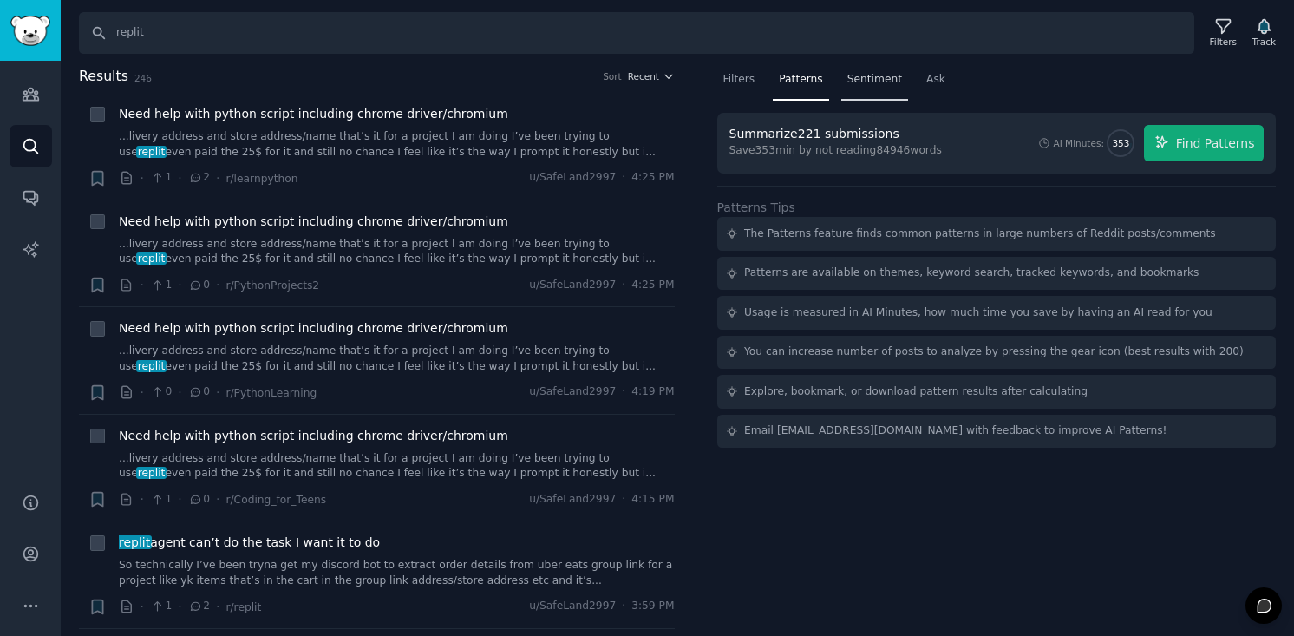
click at [855, 77] on span "Sentiment" at bounding box center [875, 80] width 55 height 16
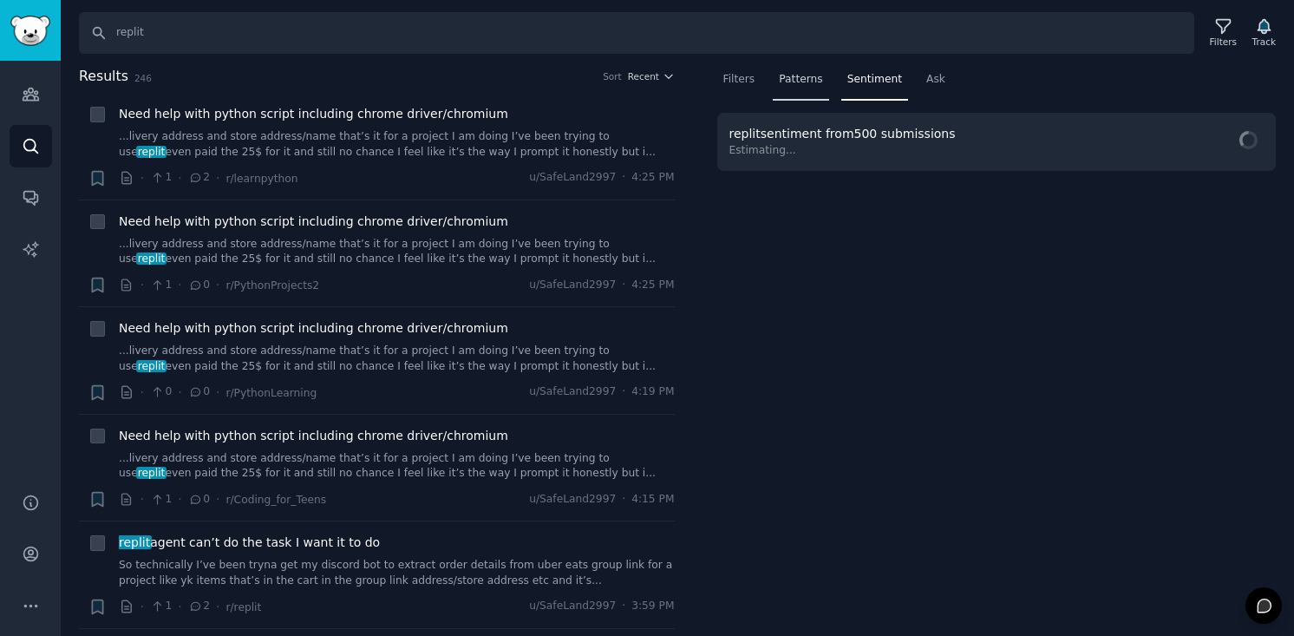
click at [796, 76] on span "Patterns" at bounding box center [800, 80] width 43 height 16
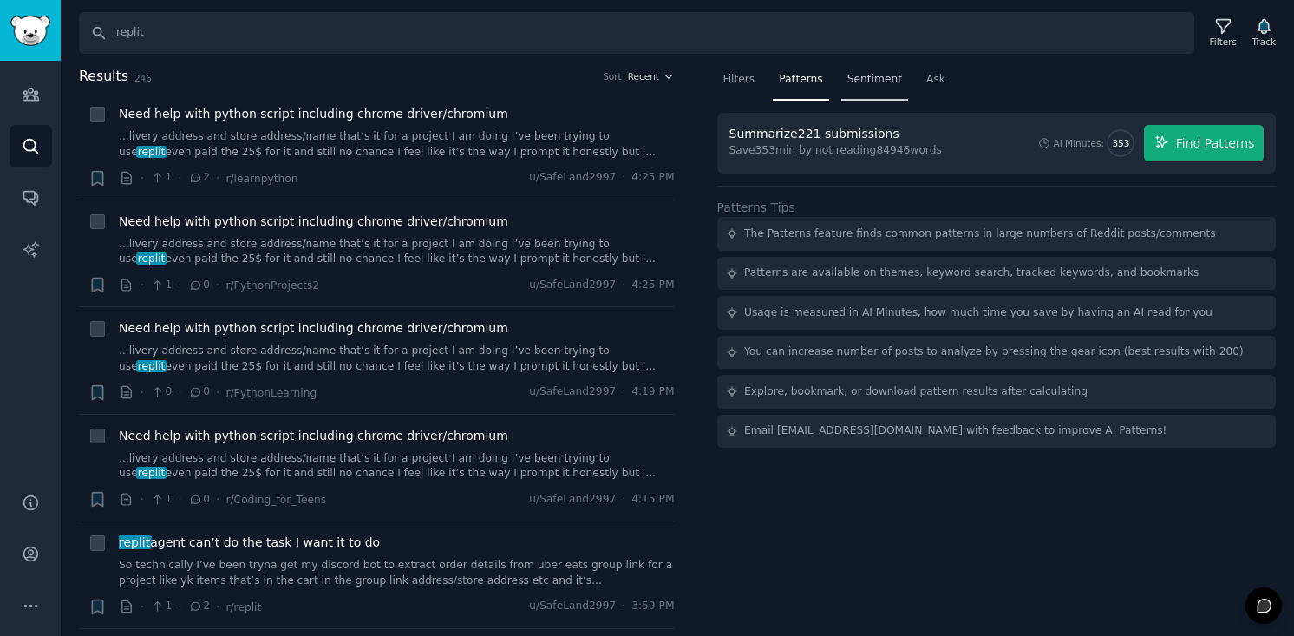
click at [855, 75] on span "Sentiment" at bounding box center [875, 80] width 55 height 16
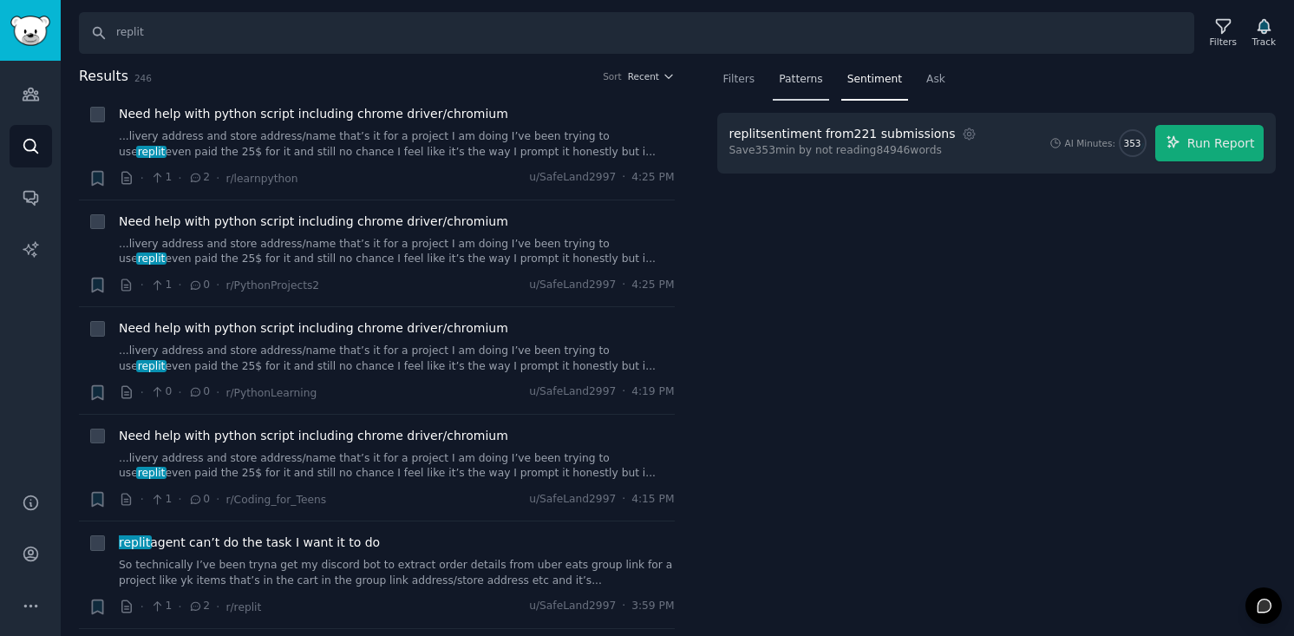
click at [825, 75] on div "Patterns" at bounding box center [801, 84] width 56 height 36
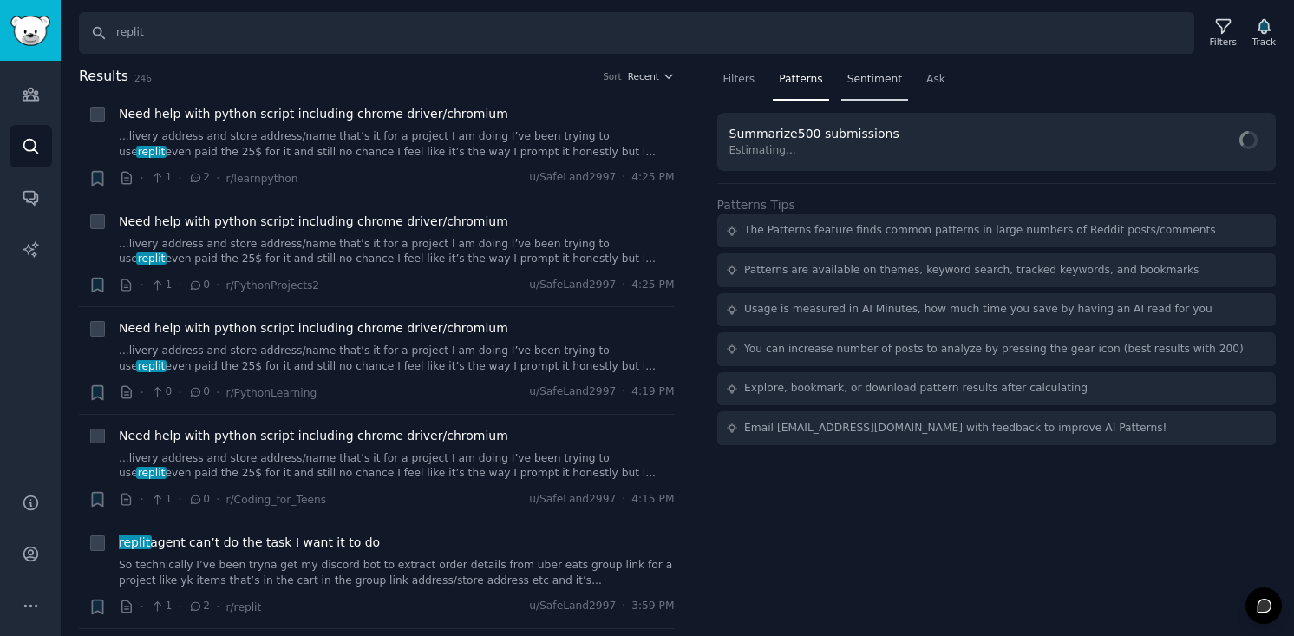
click at [874, 75] on span "Sentiment" at bounding box center [875, 80] width 55 height 16
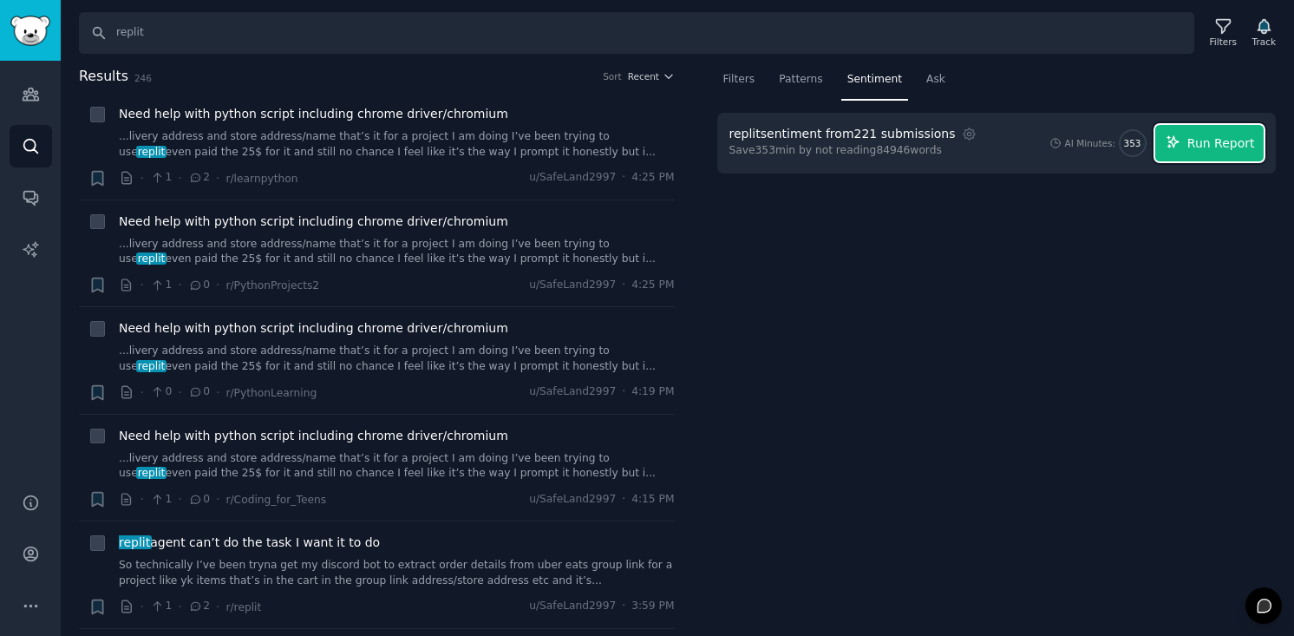
click at [1216, 147] on span "Run Report" at bounding box center [1222, 143] width 68 height 18
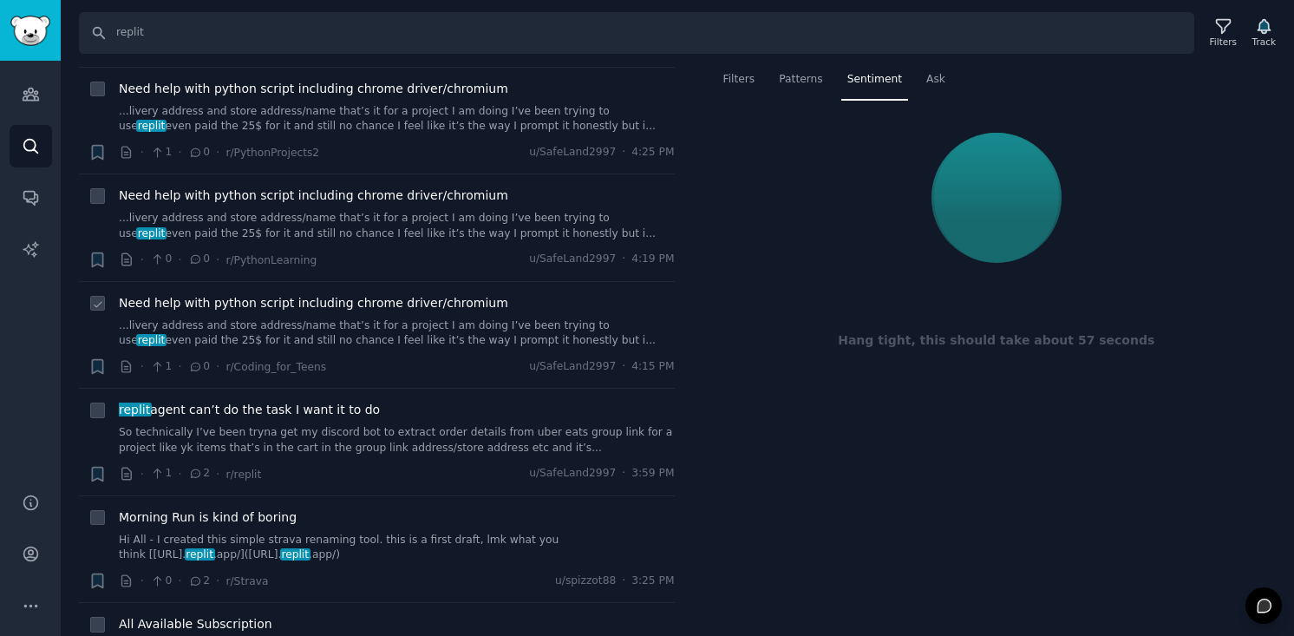
scroll to position [134, 0]
click at [442, 443] on link "So technically I’ve been tryna get my discord bot to extract order details from…" at bounding box center [397, 439] width 556 height 30
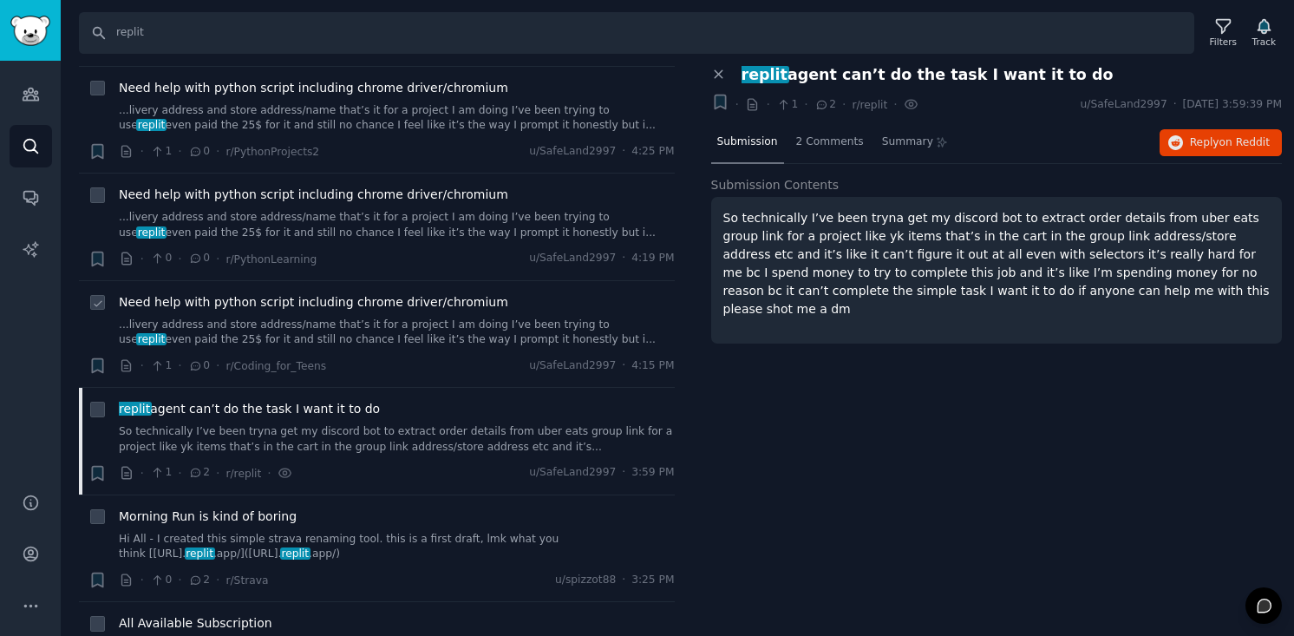
click at [463, 336] on link "...livery address and store address/name that’s it for a project I am doing I’v…" at bounding box center [397, 333] width 556 height 30
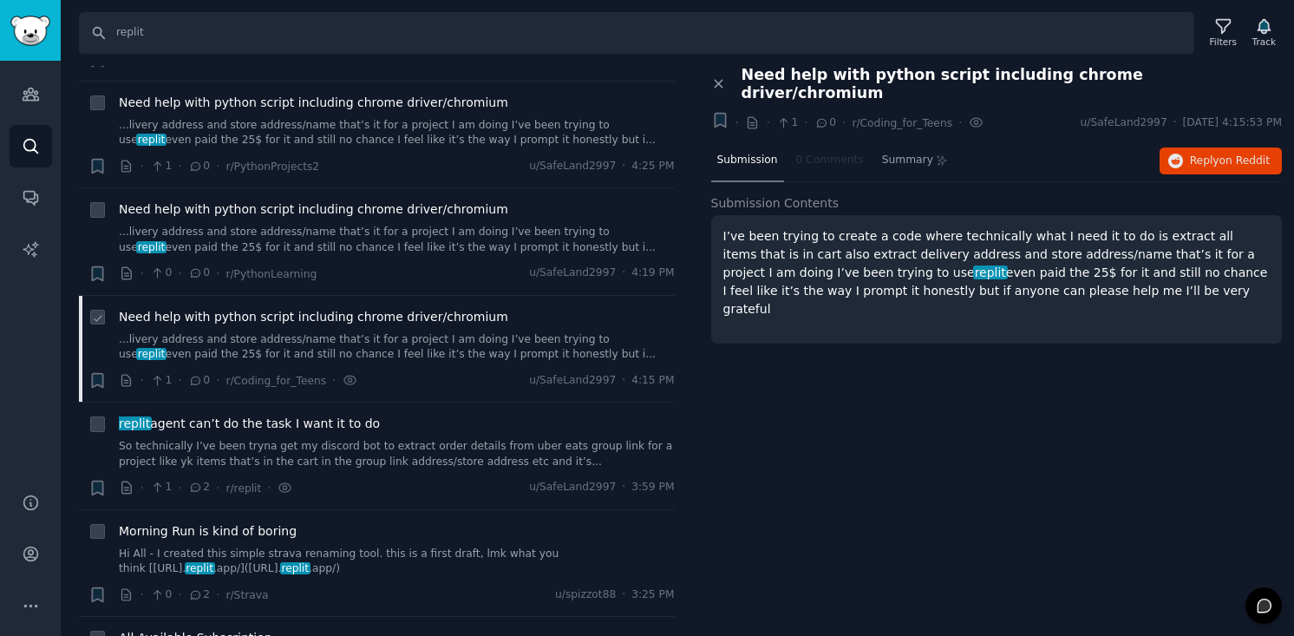
scroll to position [107, 0]
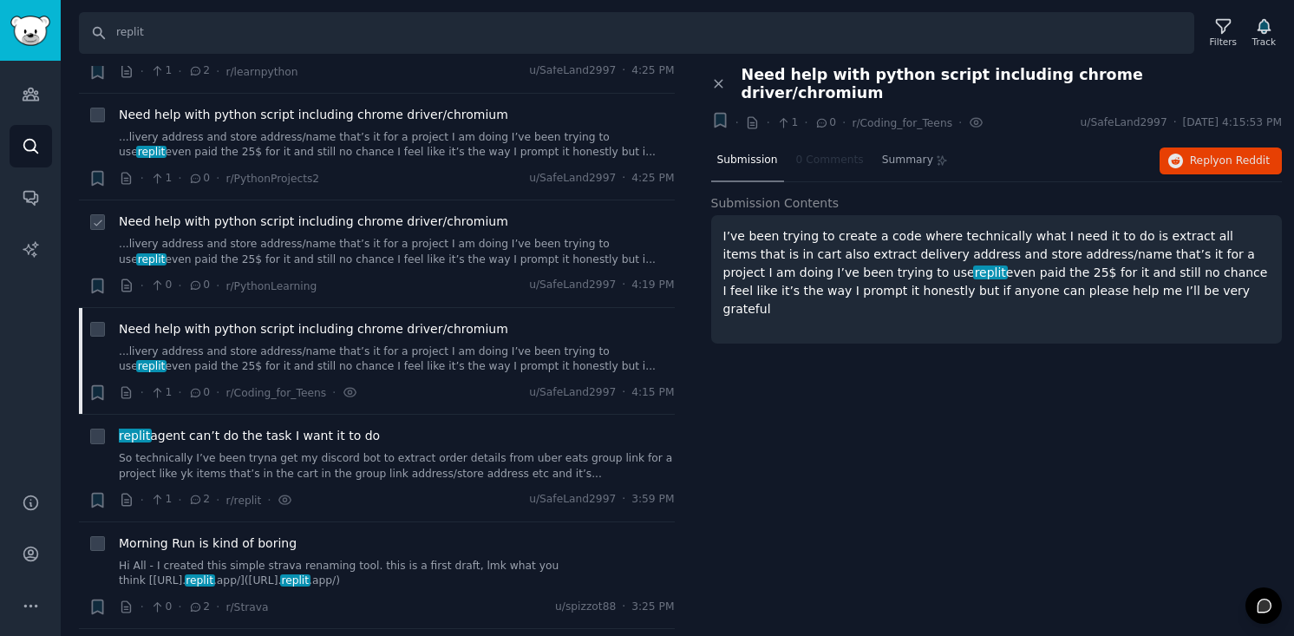
click at [453, 265] on link "...livery address and store address/name that’s it for a project I am doing I’v…" at bounding box center [397, 252] width 556 height 30
click at [424, 241] on link "...livery address and store address/name that’s it for a project I am doing I’v…" at bounding box center [397, 252] width 556 height 30
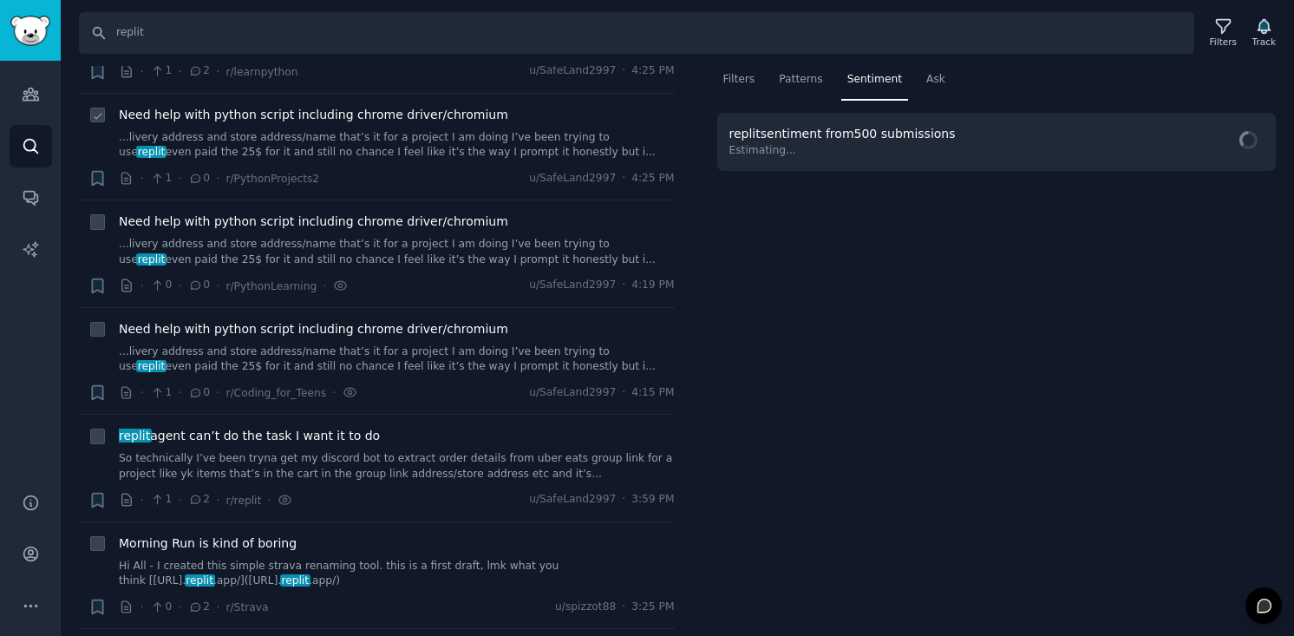
click at [436, 134] on link "...livery address and store address/name that’s it for a project I am doing I’v…" at bounding box center [397, 145] width 556 height 30
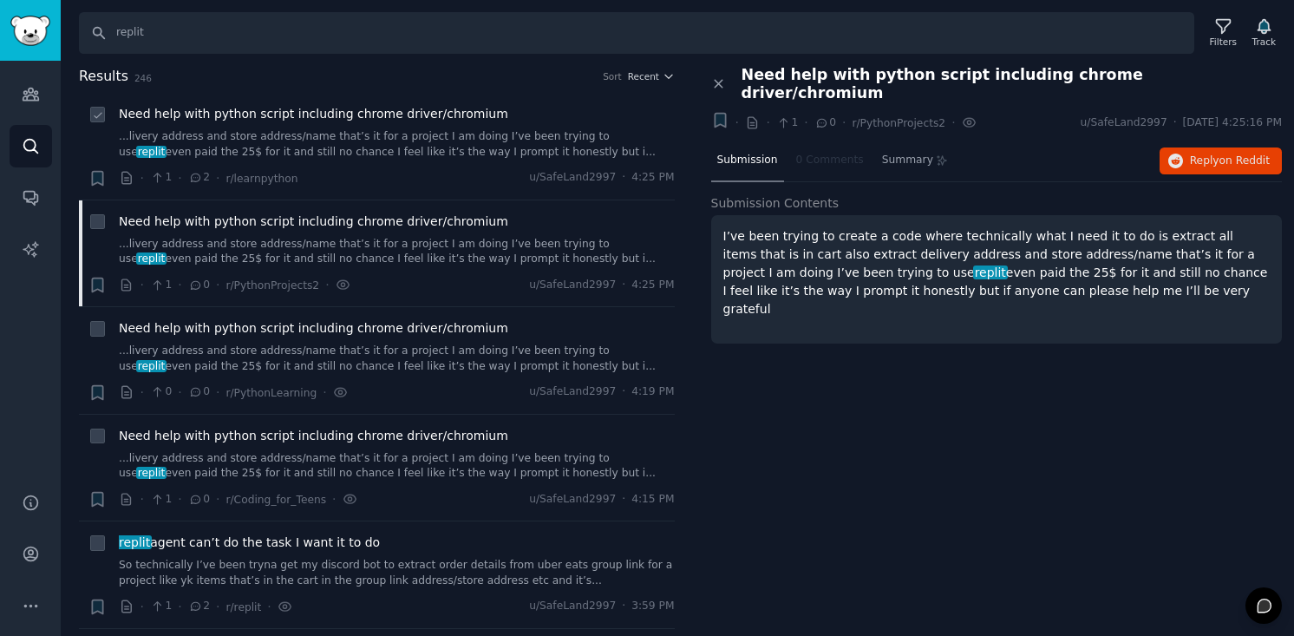
click at [198, 180] on icon at bounding box center [196, 178] width 16 height 12
click at [26, 150] on icon "Sidebar" at bounding box center [31, 146] width 18 height 18
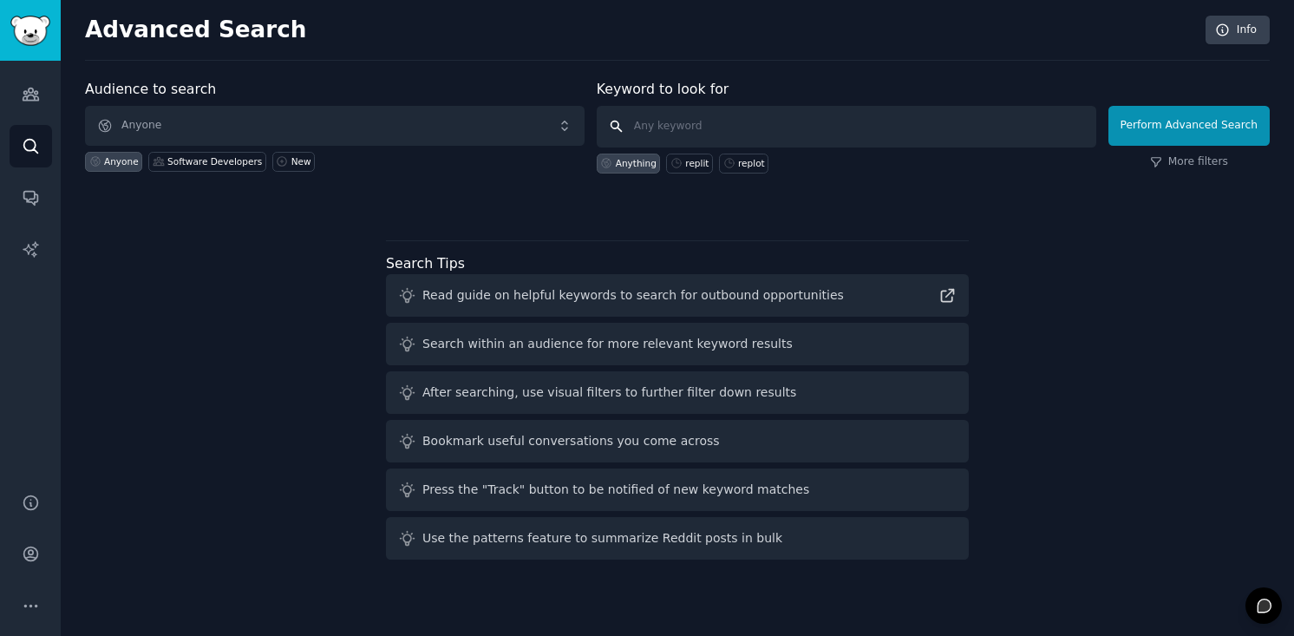
click at [705, 134] on input "text" at bounding box center [847, 127] width 500 height 42
click at [694, 164] on div "replit" at bounding box center [696, 163] width 23 height 12
type input "replit"
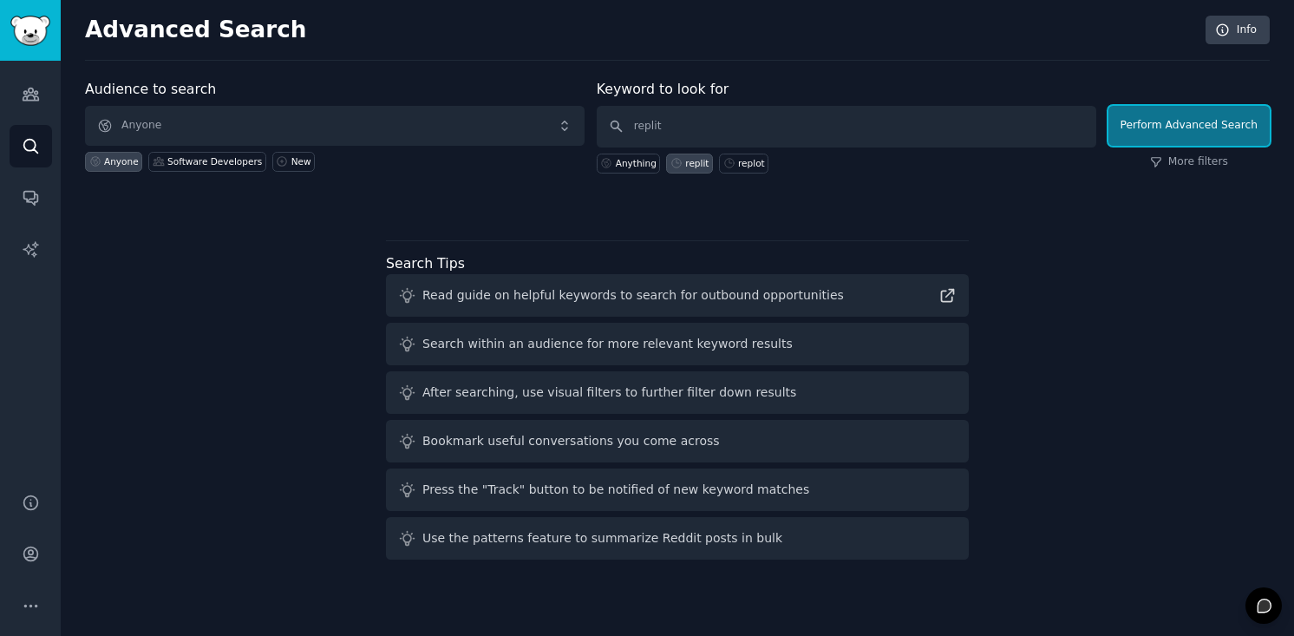
click at [1153, 133] on button "Perform Advanced Search" at bounding box center [1189, 126] width 161 height 40
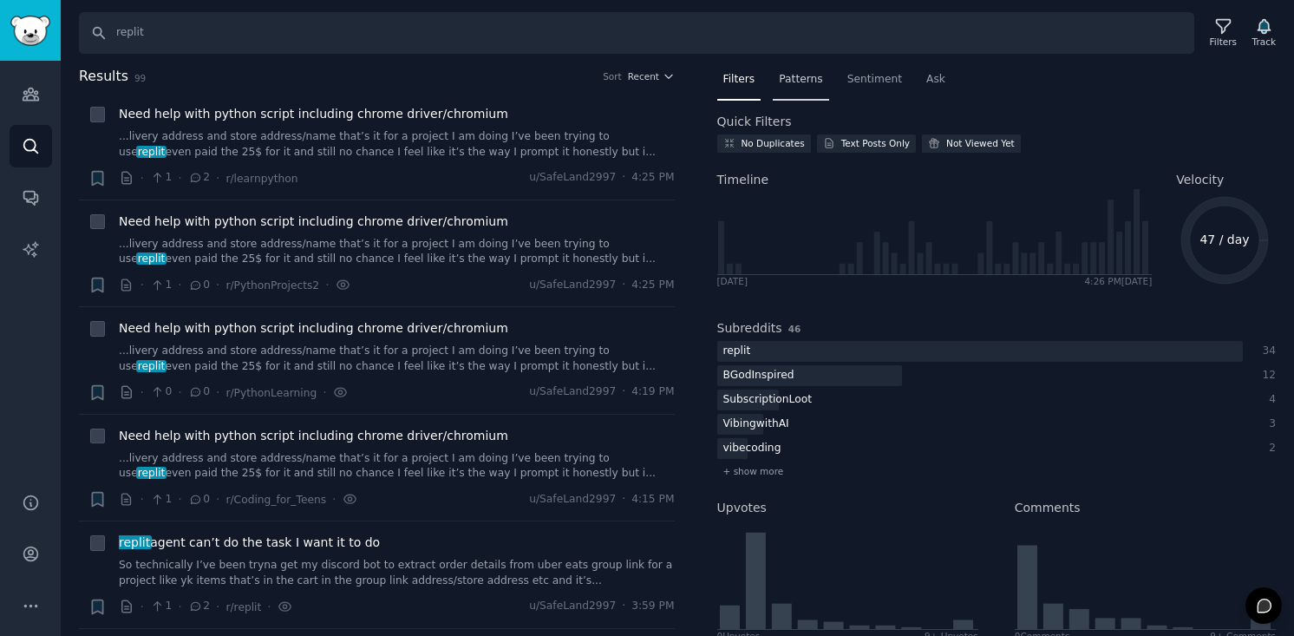
click at [796, 89] on div "Patterns" at bounding box center [801, 84] width 56 height 36
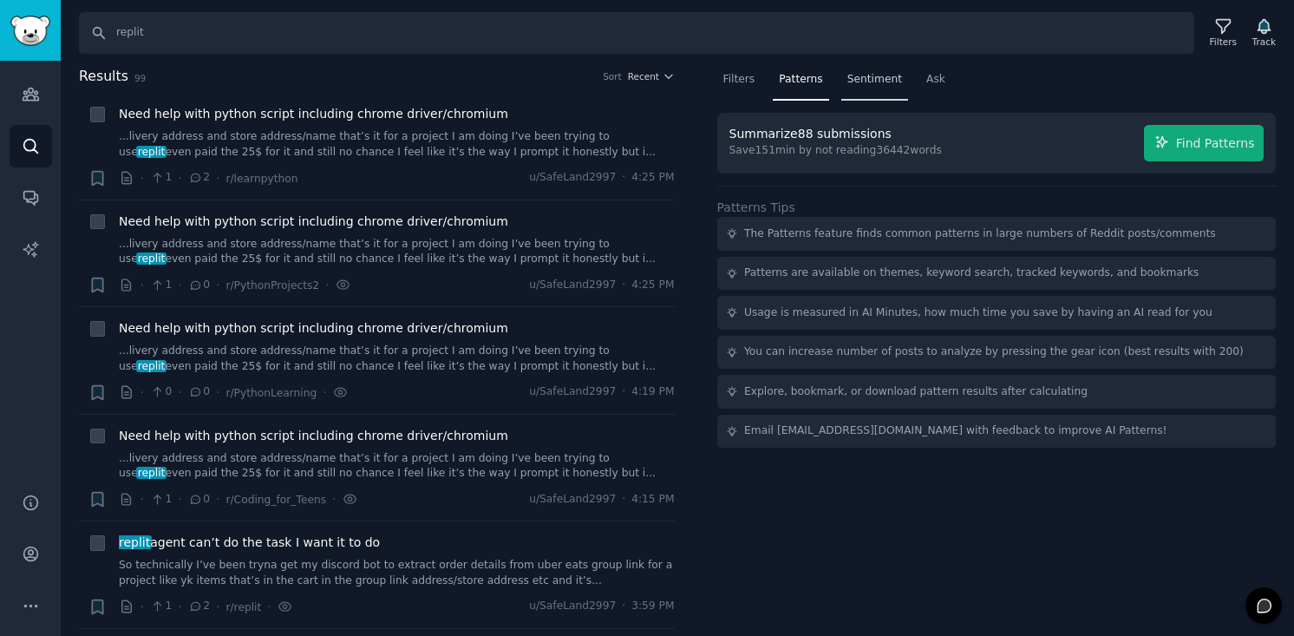
click at [873, 76] on span "Sentiment" at bounding box center [875, 80] width 55 height 16
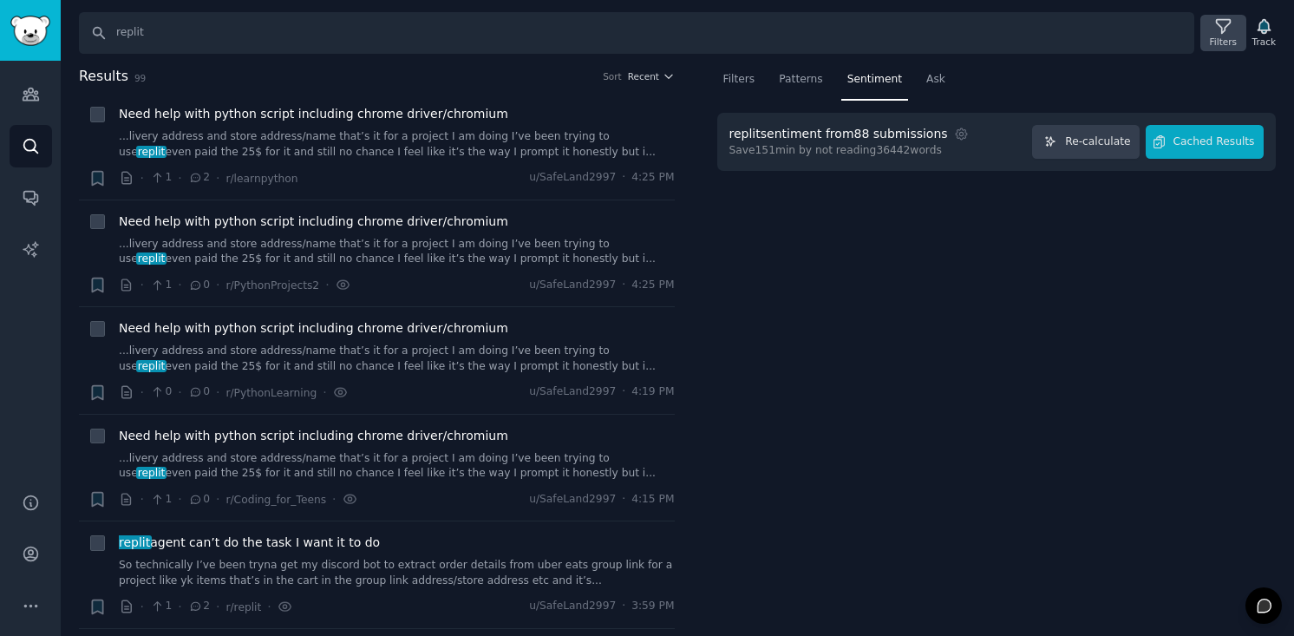
click at [1222, 40] on div "Filters" at bounding box center [1223, 42] width 27 height 12
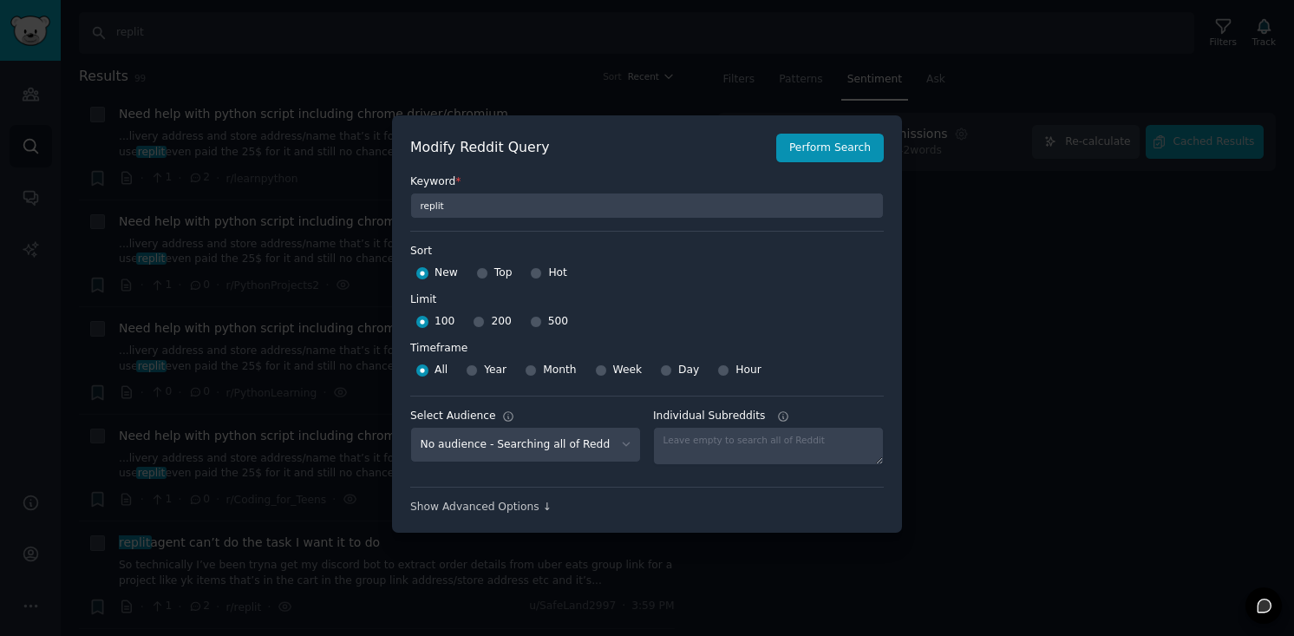
click at [525, 323] on div "100 200 500" at bounding box center [647, 322] width 474 height 28
click at [533, 324] on input "500" at bounding box center [536, 322] width 12 height 12
radio input "true"
click at [528, 377] on div at bounding box center [531, 371] width 12 height 16
click at [529, 373] on input "Month" at bounding box center [531, 370] width 12 height 12
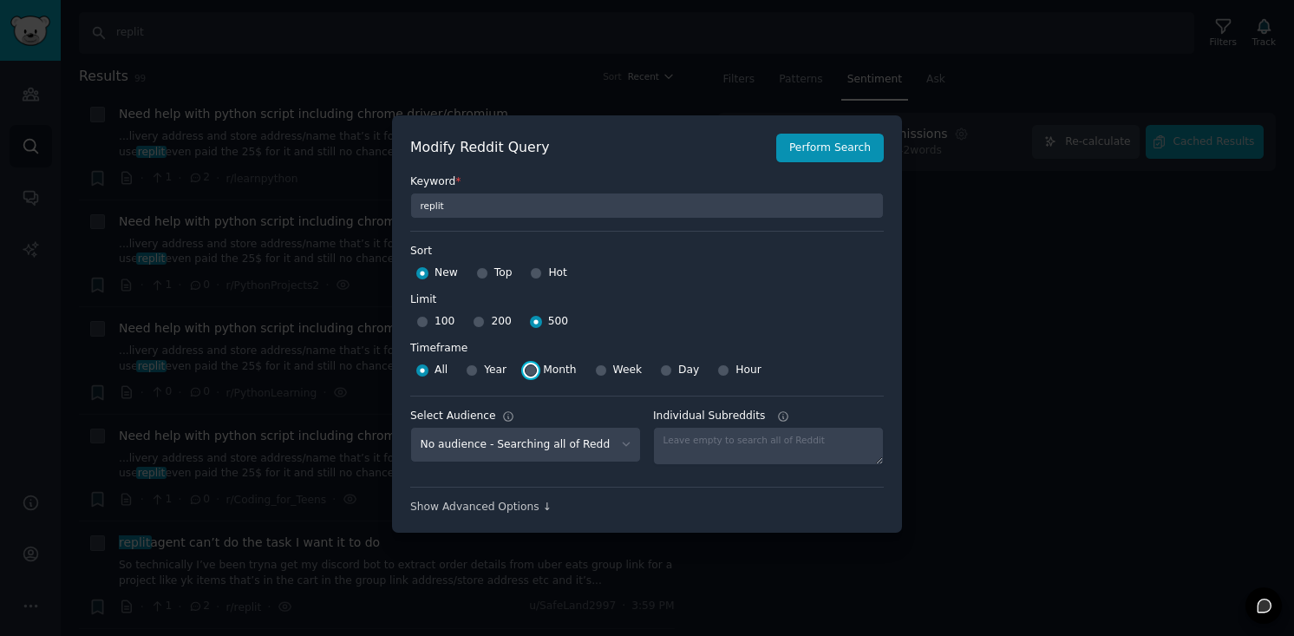
radio input "true"
click at [821, 153] on button "Perform Search" at bounding box center [831, 148] width 108 height 29
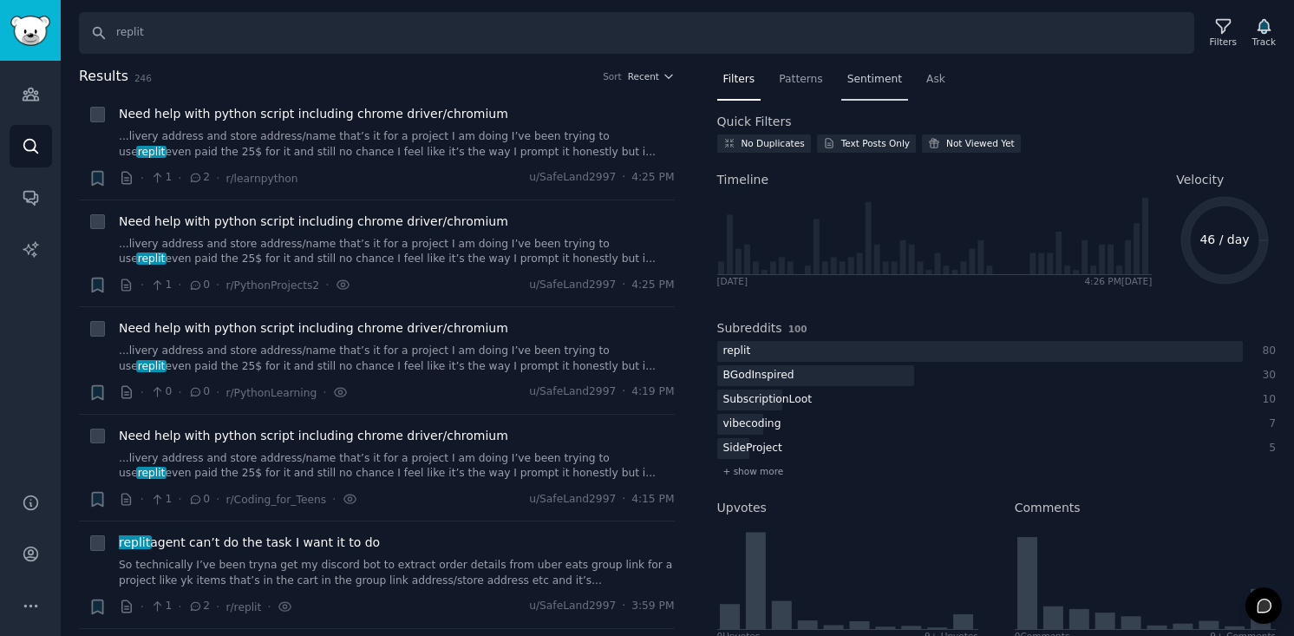
click at [870, 79] on span "Sentiment" at bounding box center [875, 80] width 55 height 16
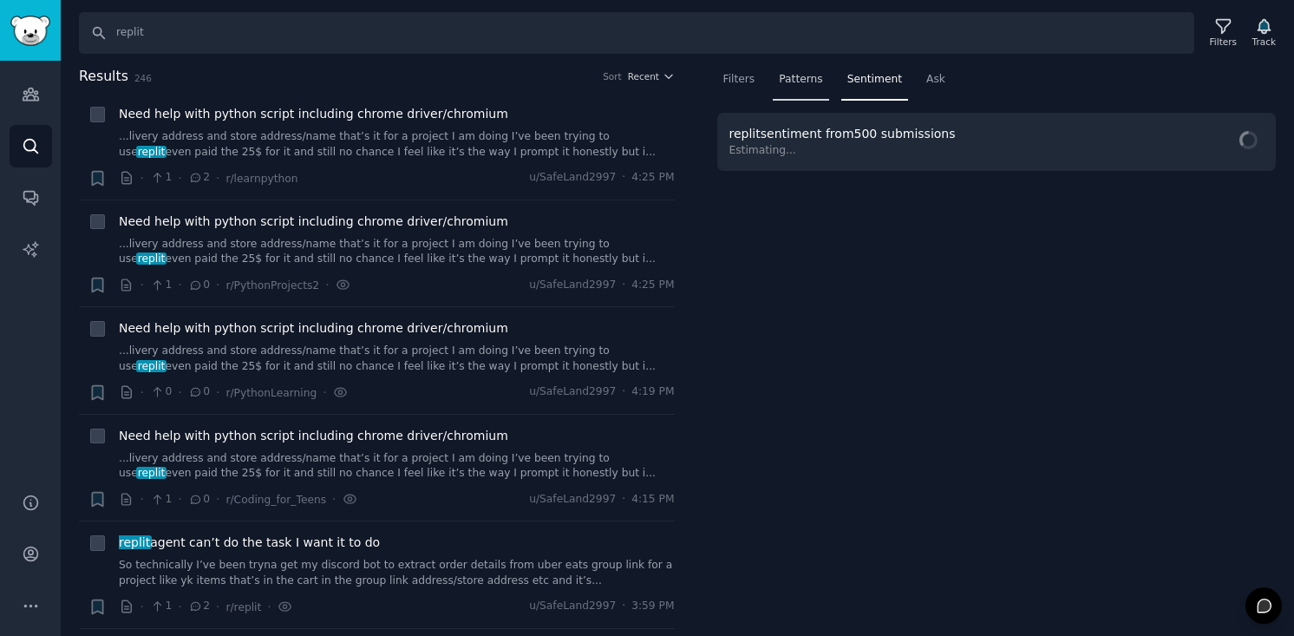
click at [810, 79] on span "Patterns" at bounding box center [800, 80] width 43 height 16
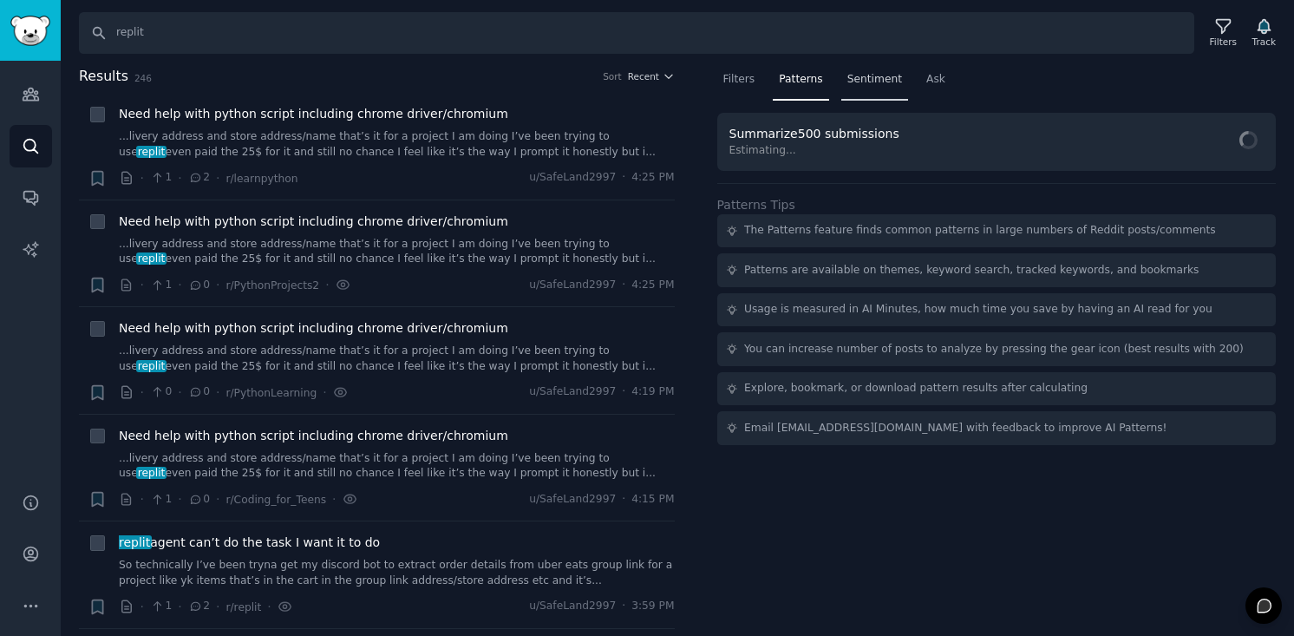
click at [858, 78] on span "Sentiment" at bounding box center [875, 80] width 55 height 16
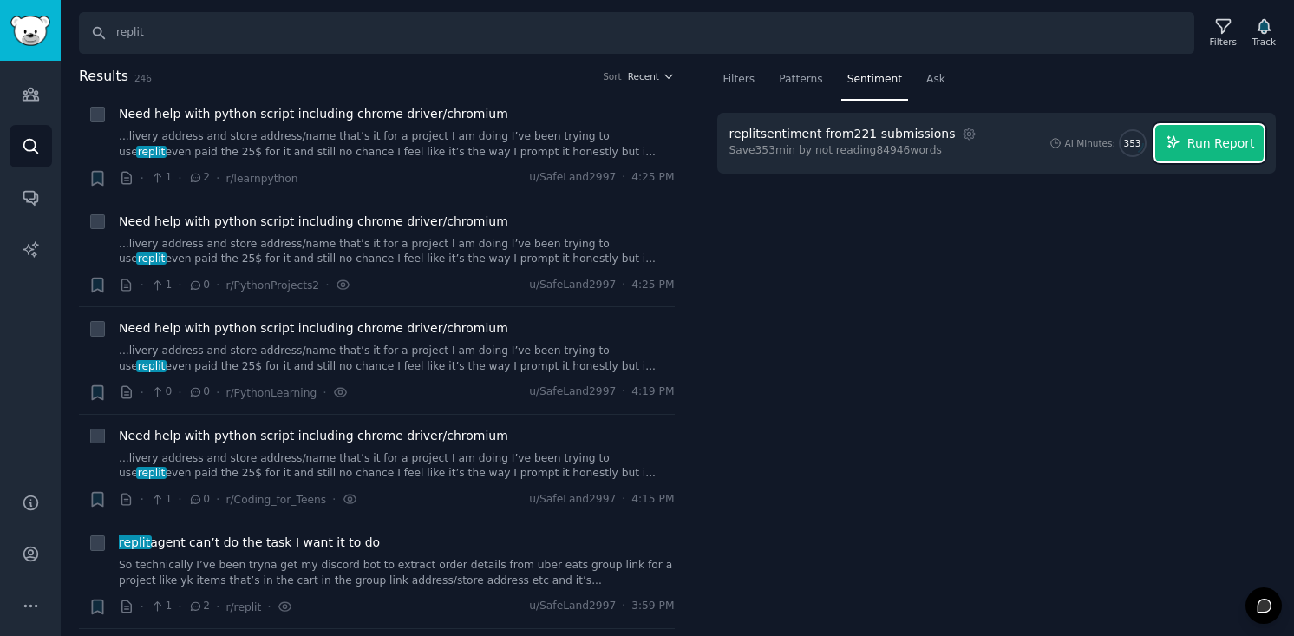
click at [1218, 140] on span "Run Report" at bounding box center [1222, 143] width 68 height 18
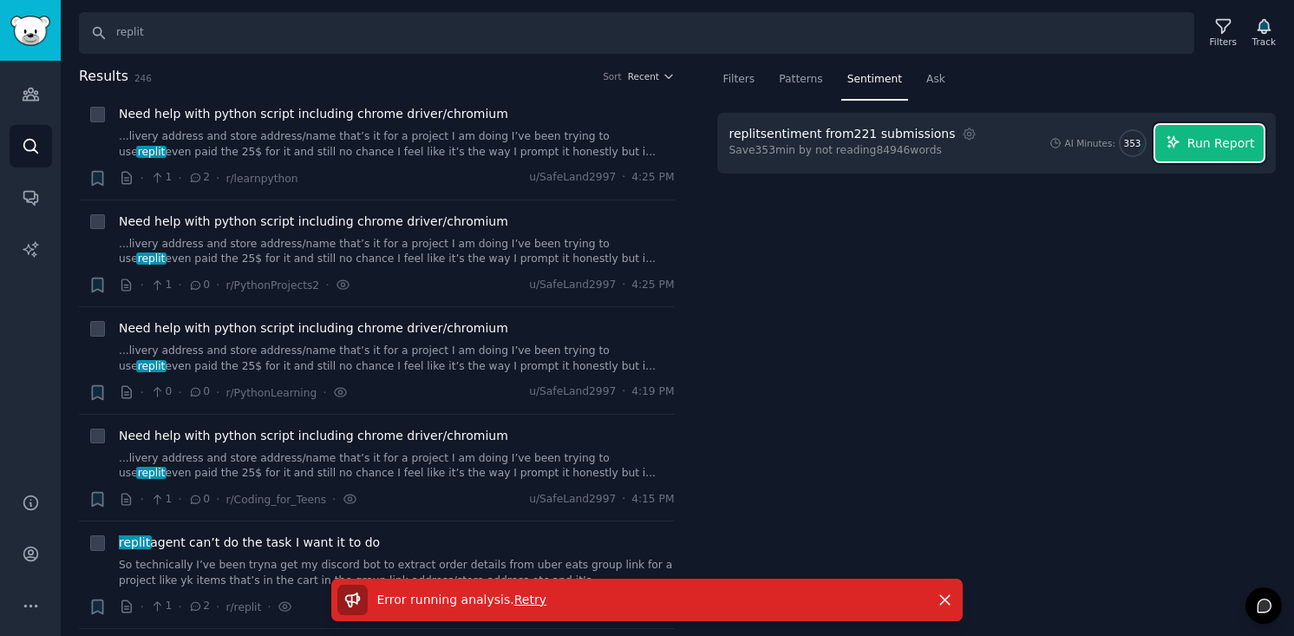
click at [1206, 147] on span "Run Report" at bounding box center [1222, 143] width 68 height 18
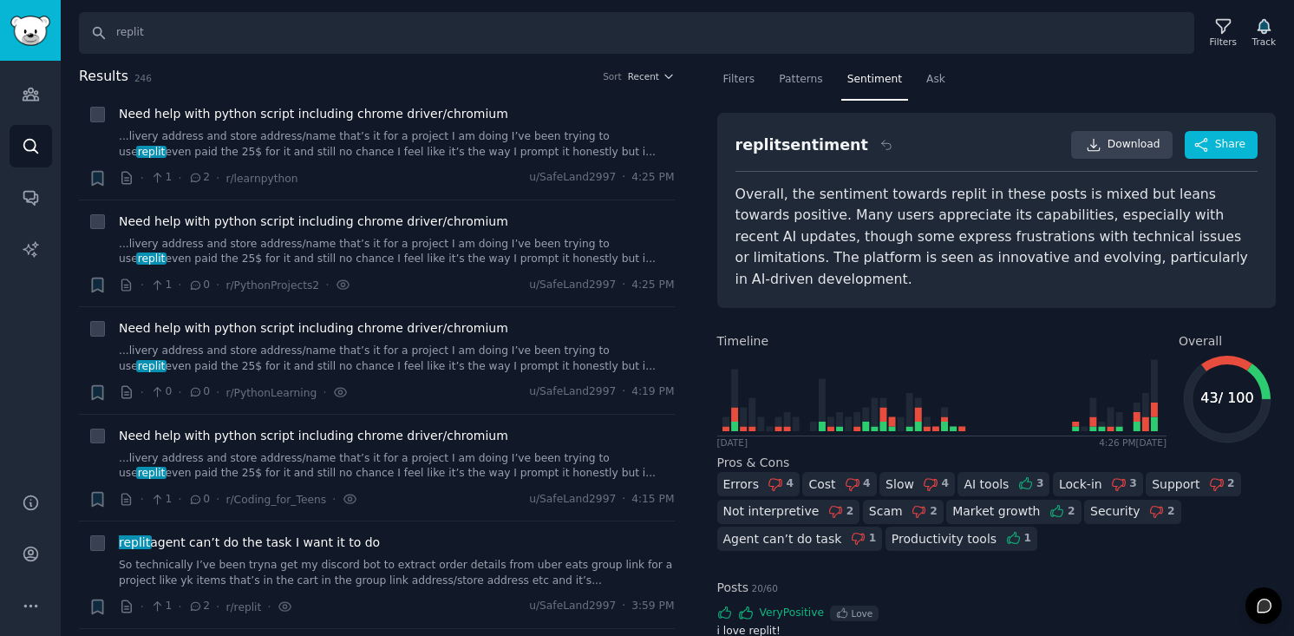
click at [753, 475] on div "Errors" at bounding box center [742, 484] width 36 height 18
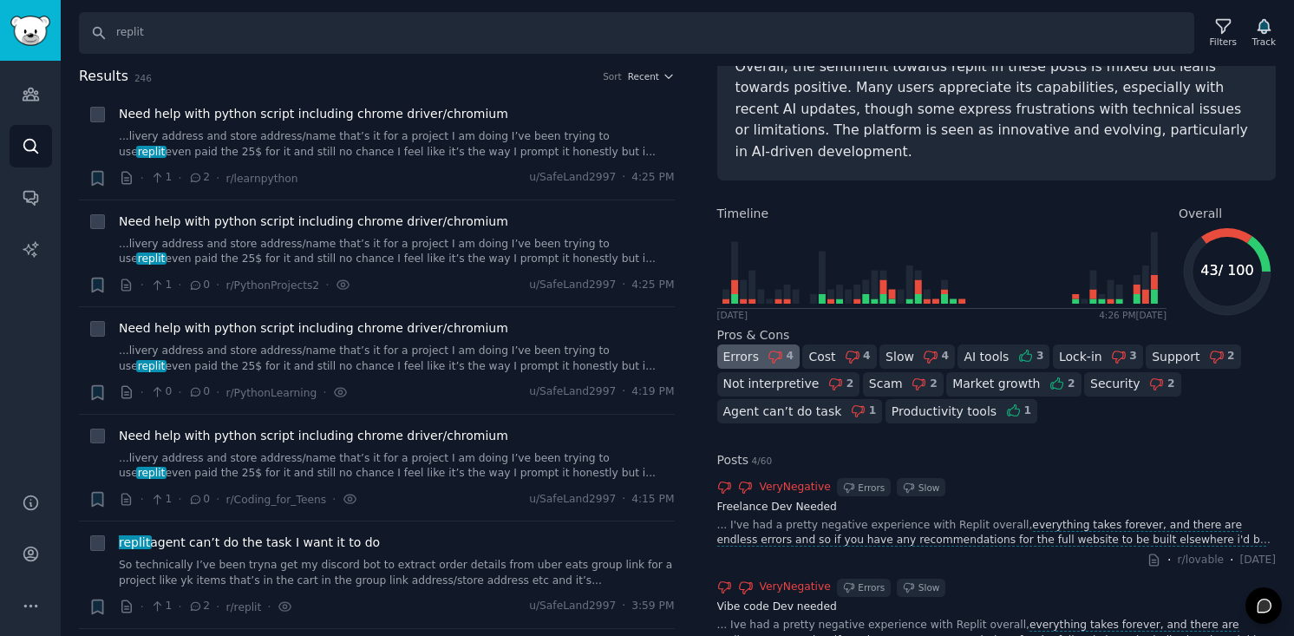
scroll to position [13, 0]
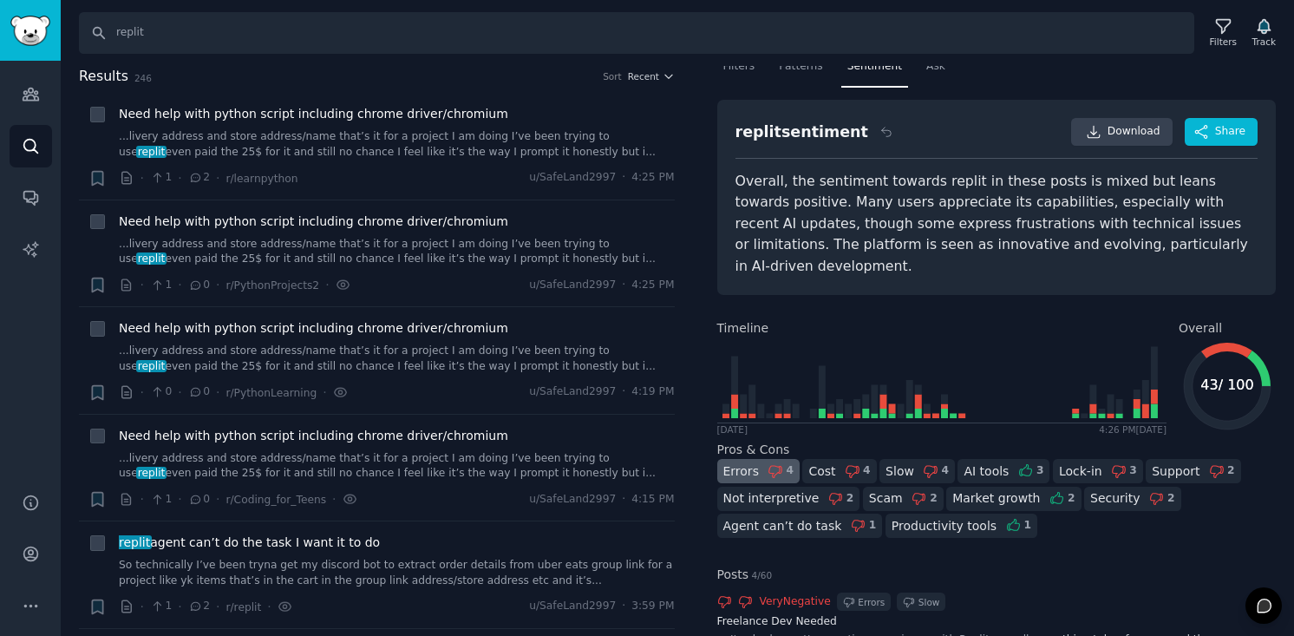
click at [760, 459] on div "Errors 4" at bounding box center [759, 471] width 82 height 24
click at [1176, 462] on div "Support" at bounding box center [1176, 471] width 48 height 18
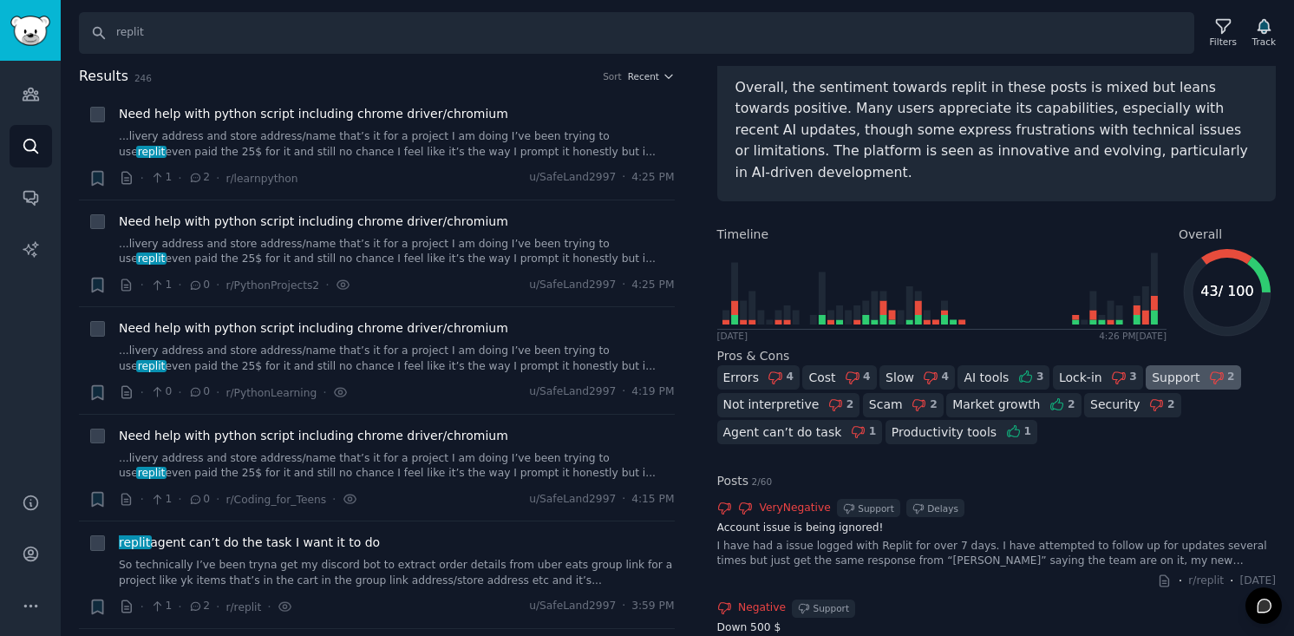
scroll to position [81, 0]
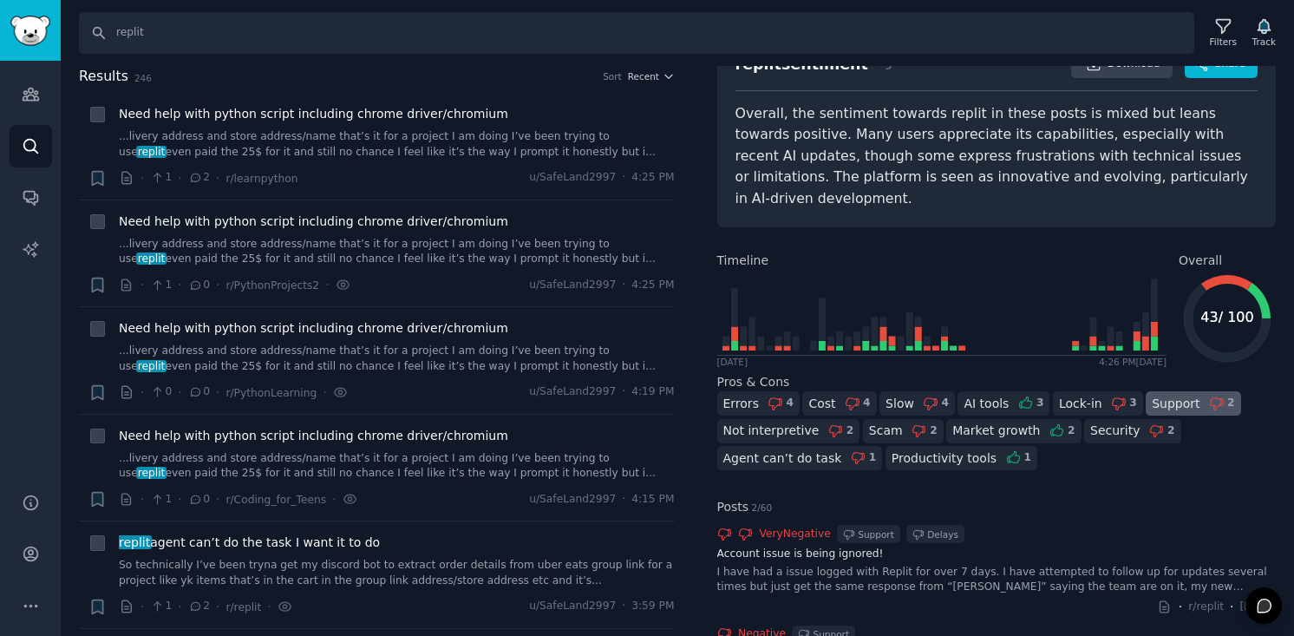
click at [1166, 395] on div "Support" at bounding box center [1176, 404] width 48 height 18
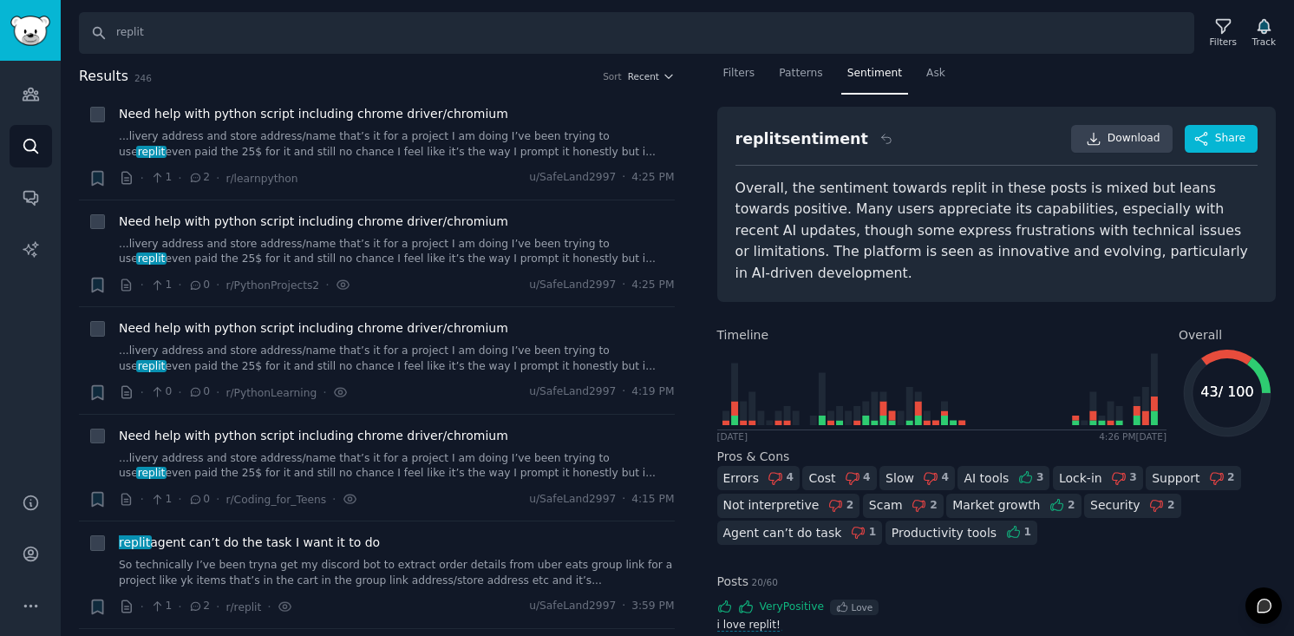
scroll to position [0, 0]
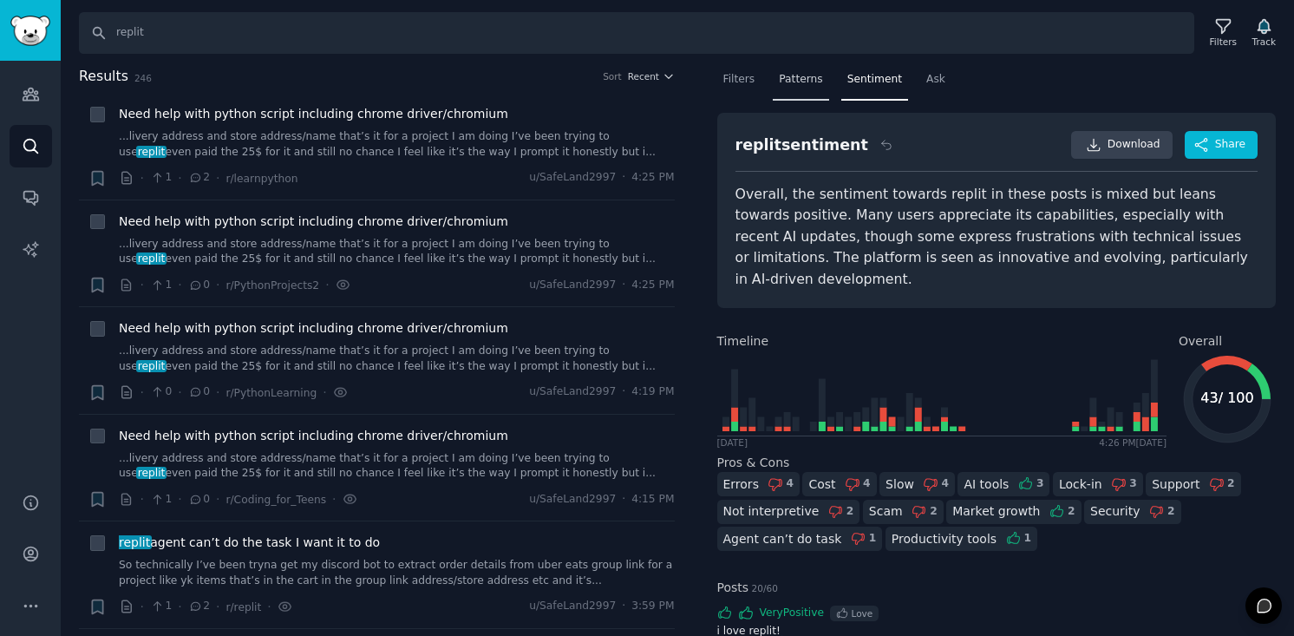
click at [800, 75] on span "Patterns" at bounding box center [800, 80] width 43 height 16
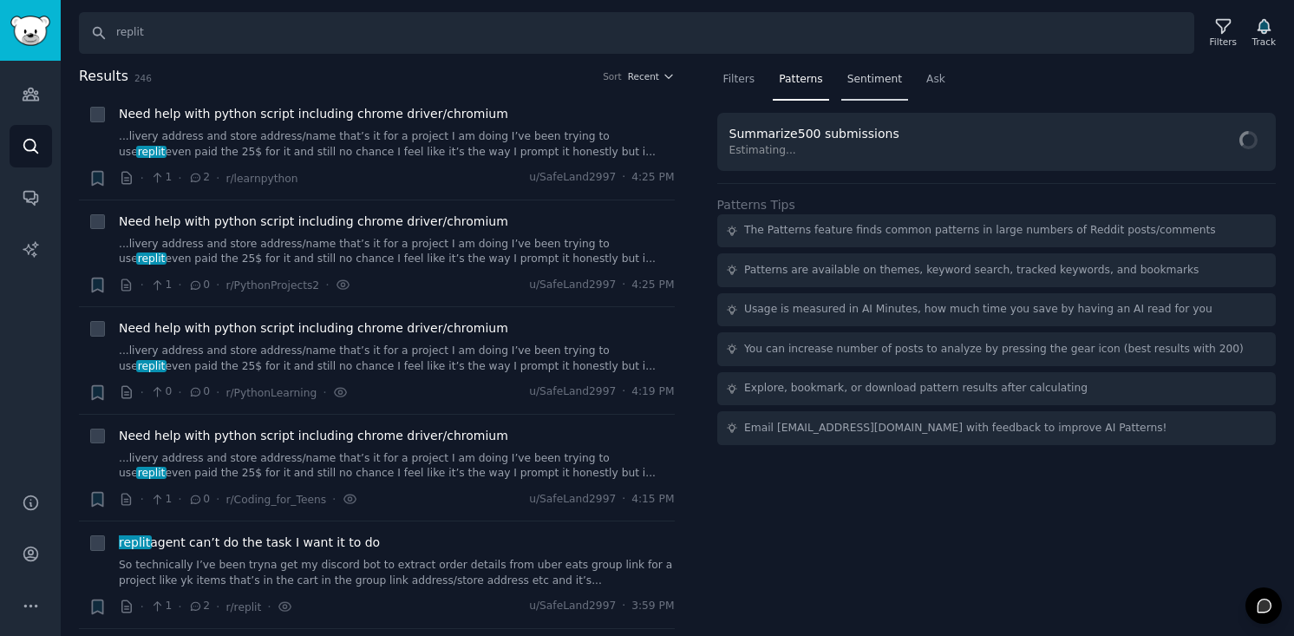
click at [888, 81] on span "Sentiment" at bounding box center [875, 80] width 55 height 16
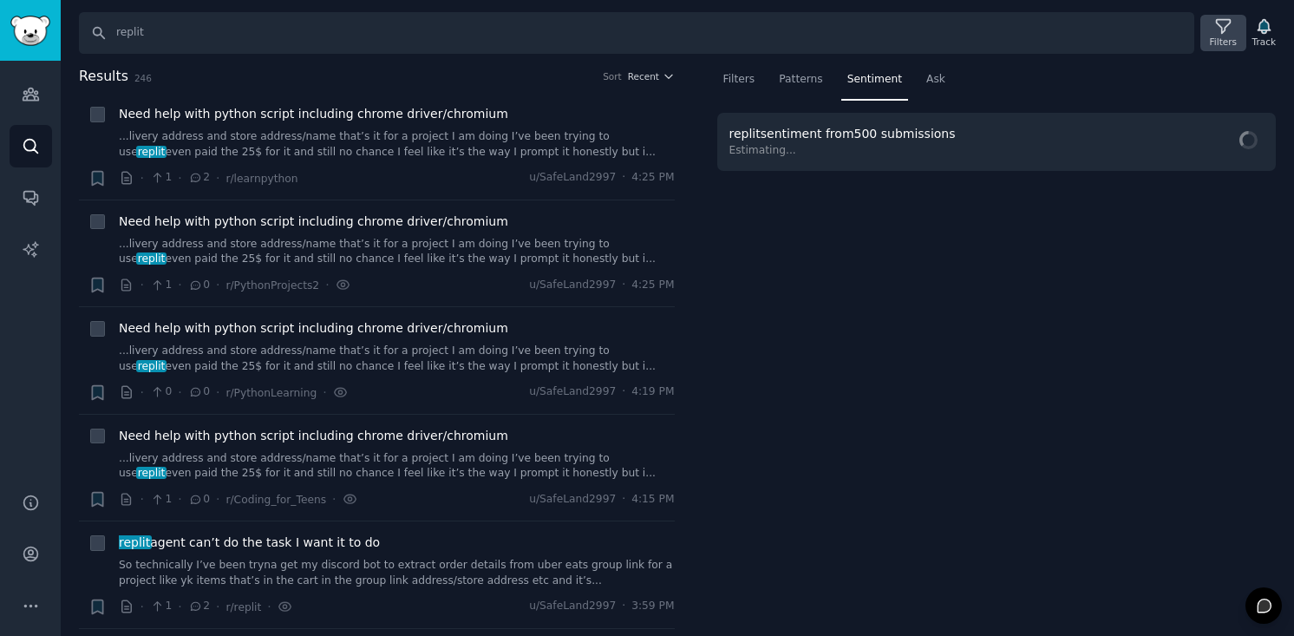
click at [1222, 42] on div "Filters" at bounding box center [1223, 42] width 27 height 12
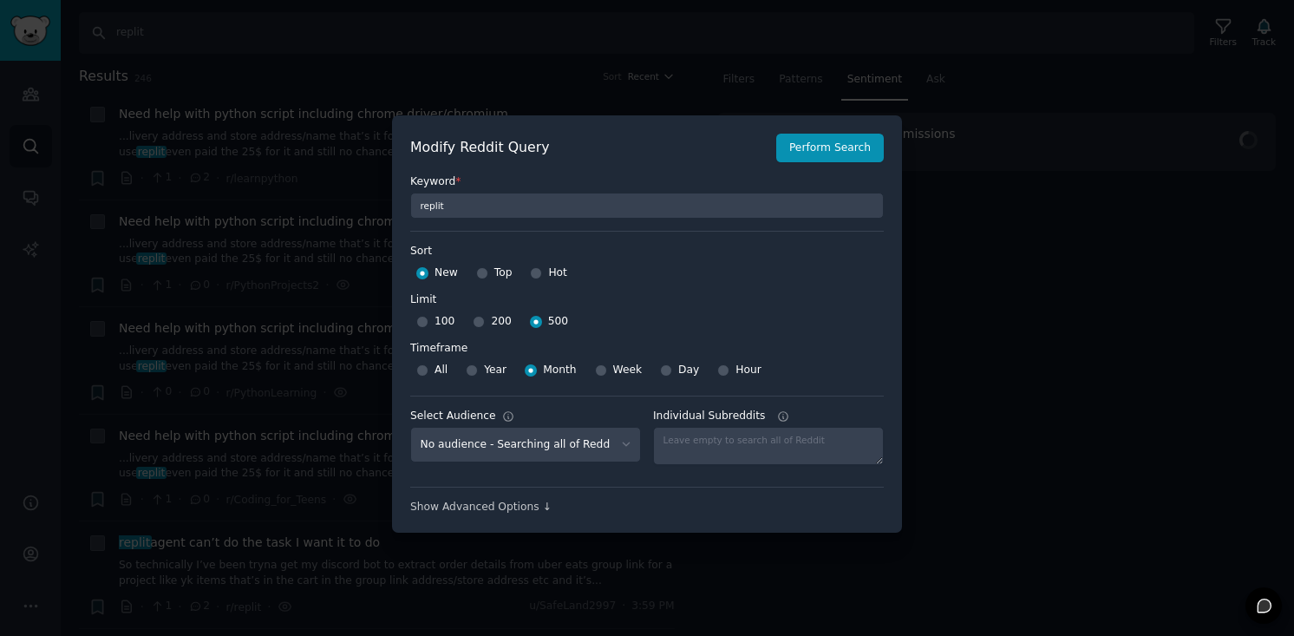
scroll to position [12, 0]
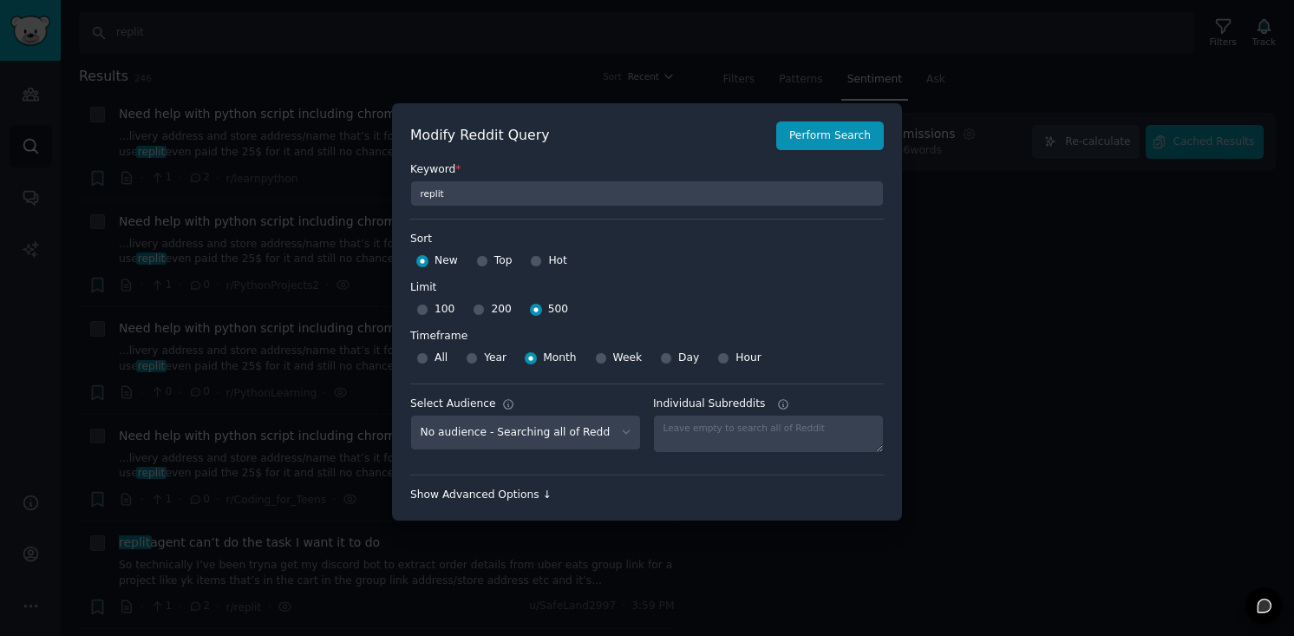
click at [490, 495] on div "Show Advanced Options ↓" at bounding box center [647, 496] width 474 height 16
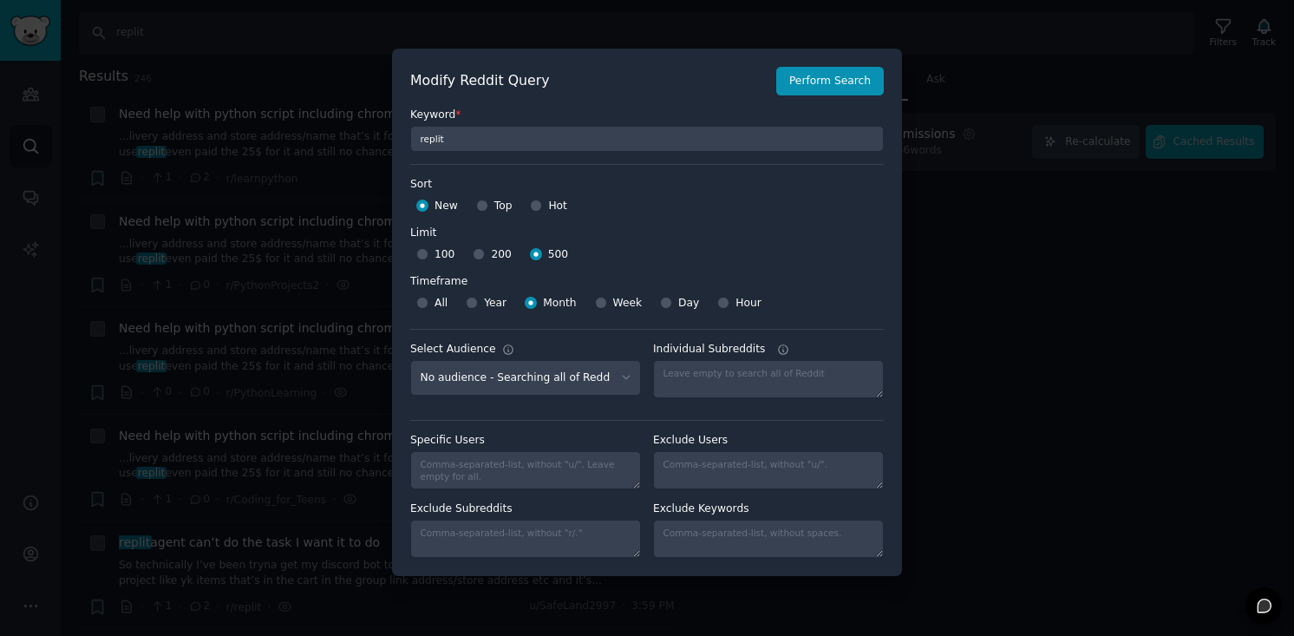
scroll to position [0, 0]
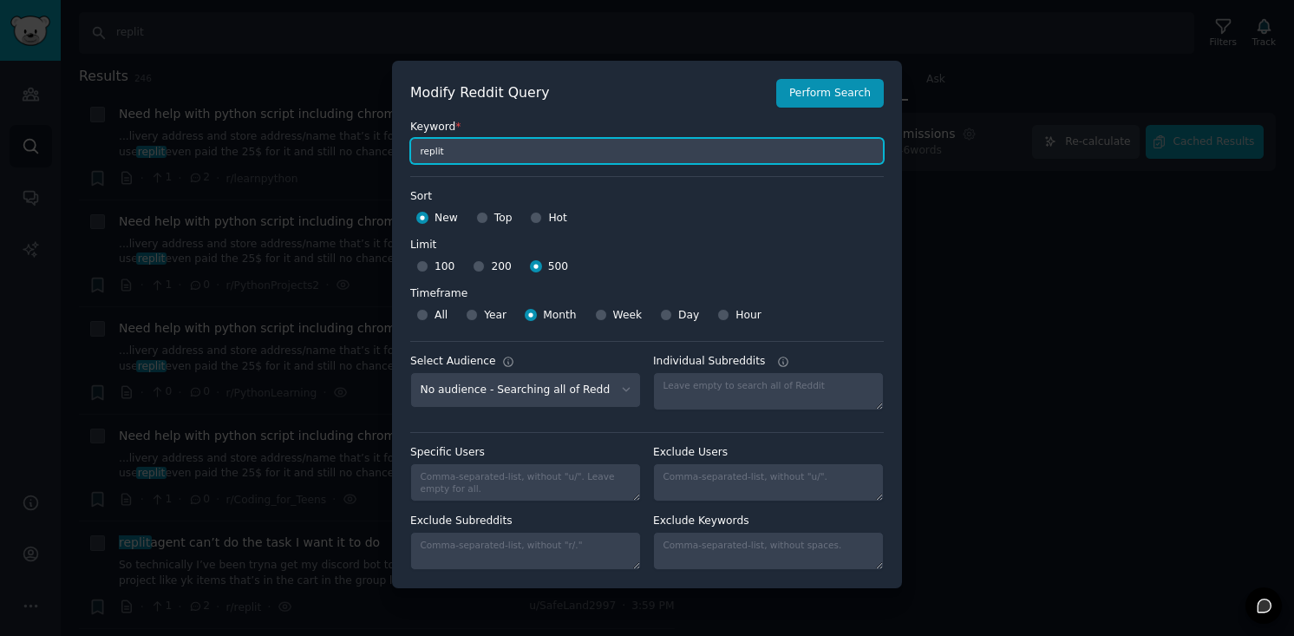
click at [422, 152] on input "replit" at bounding box center [647, 151] width 474 height 26
type input "replit"
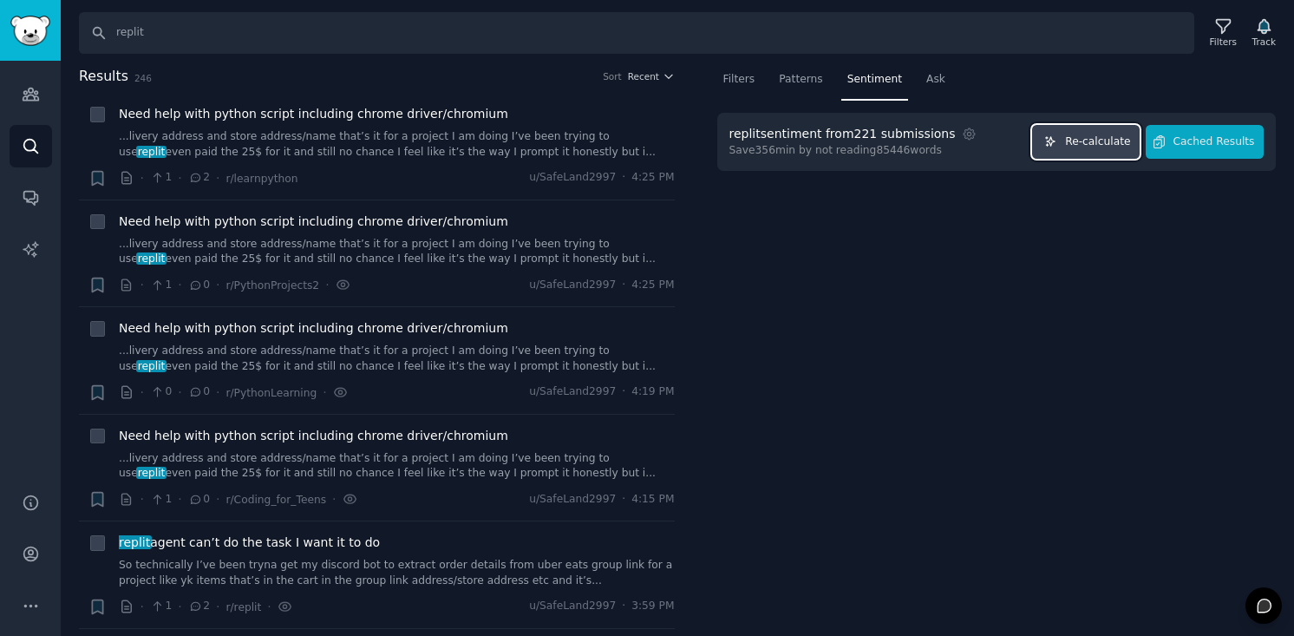
click at [1080, 140] on span "Re-calculate" at bounding box center [1097, 142] width 65 height 16
